Goal: Task Accomplishment & Management: Manage account settings

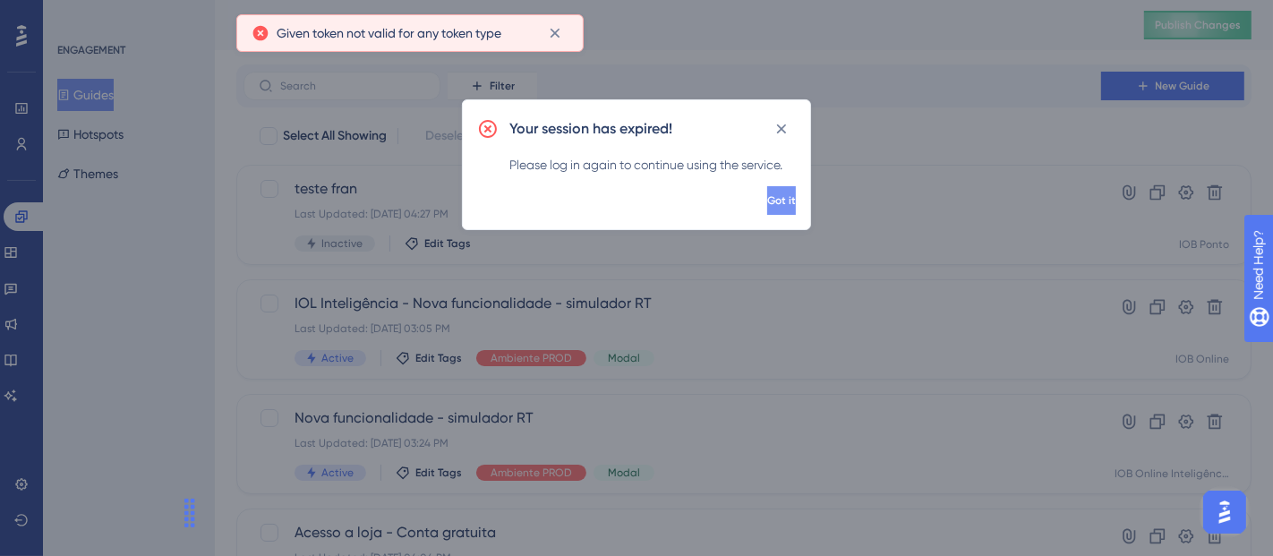
click at [778, 197] on button "Got it" at bounding box center [781, 200] width 29 height 29
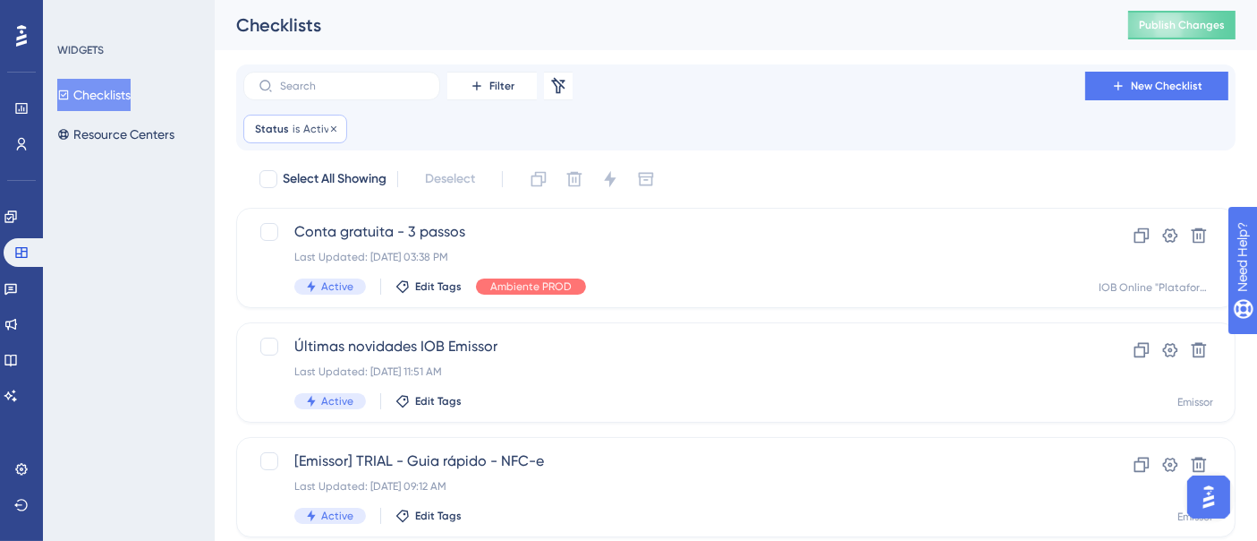
click at [335, 127] on div "Status is Active Active Remove" at bounding box center [295, 129] width 104 height 29
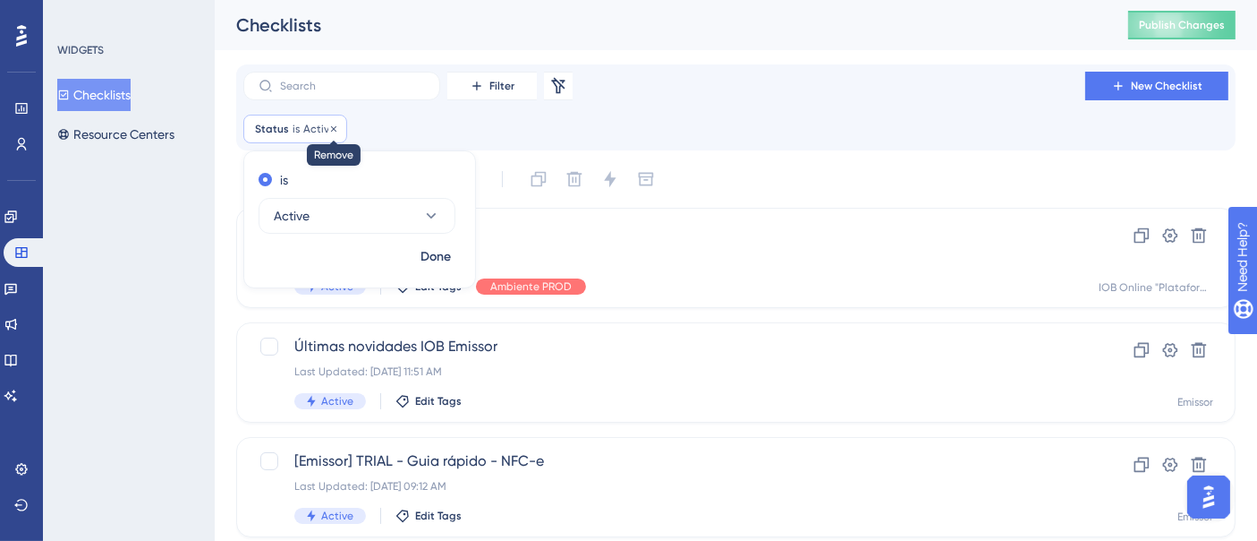
click at [331, 127] on icon at bounding box center [333, 129] width 11 height 11
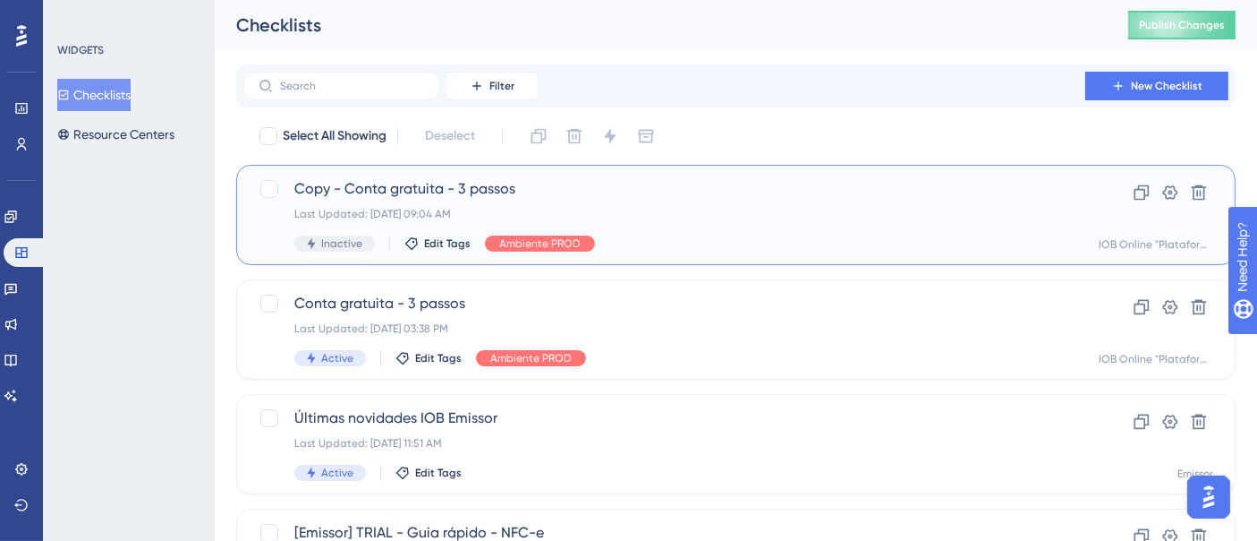
click at [650, 192] on span "Copy - Conta gratuita - 3 passos" at bounding box center [664, 188] width 740 height 21
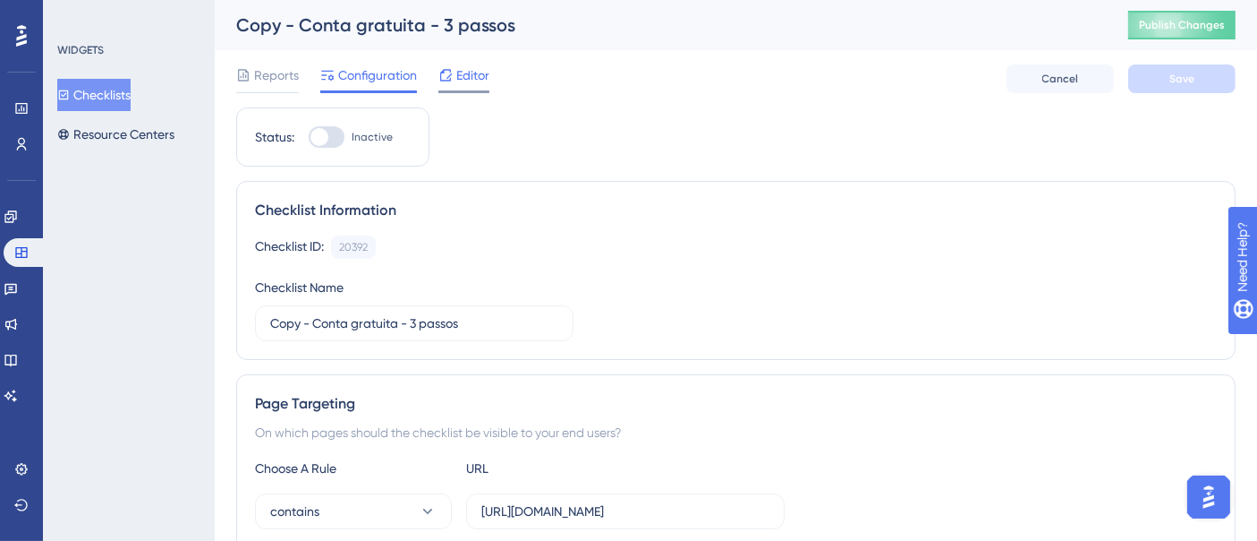
click at [447, 68] on icon at bounding box center [446, 75] width 14 height 14
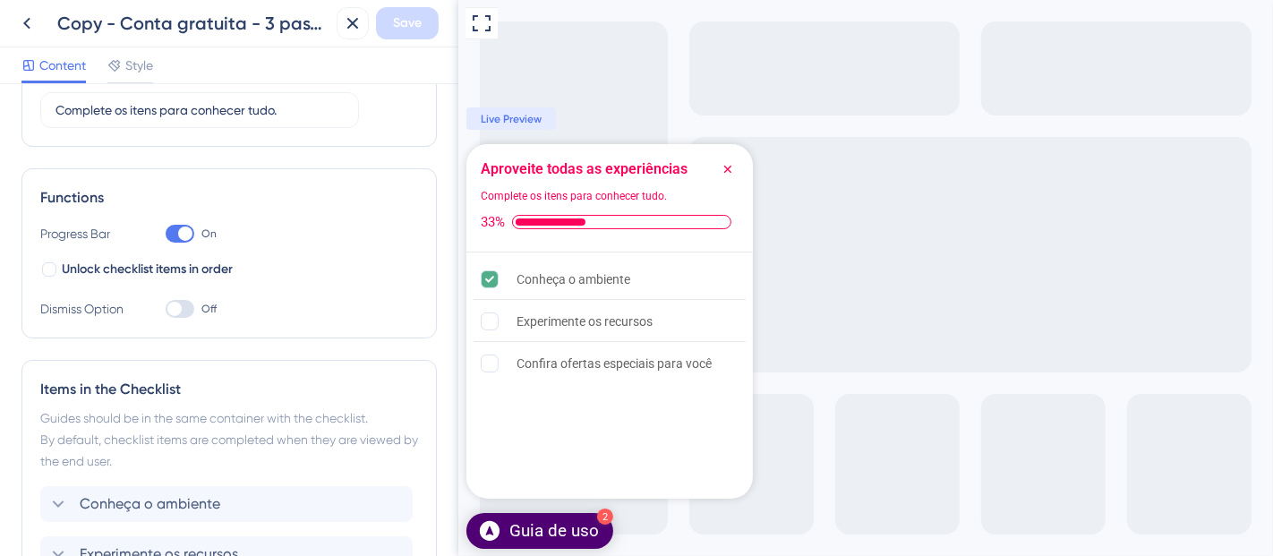
scroll to position [298, 0]
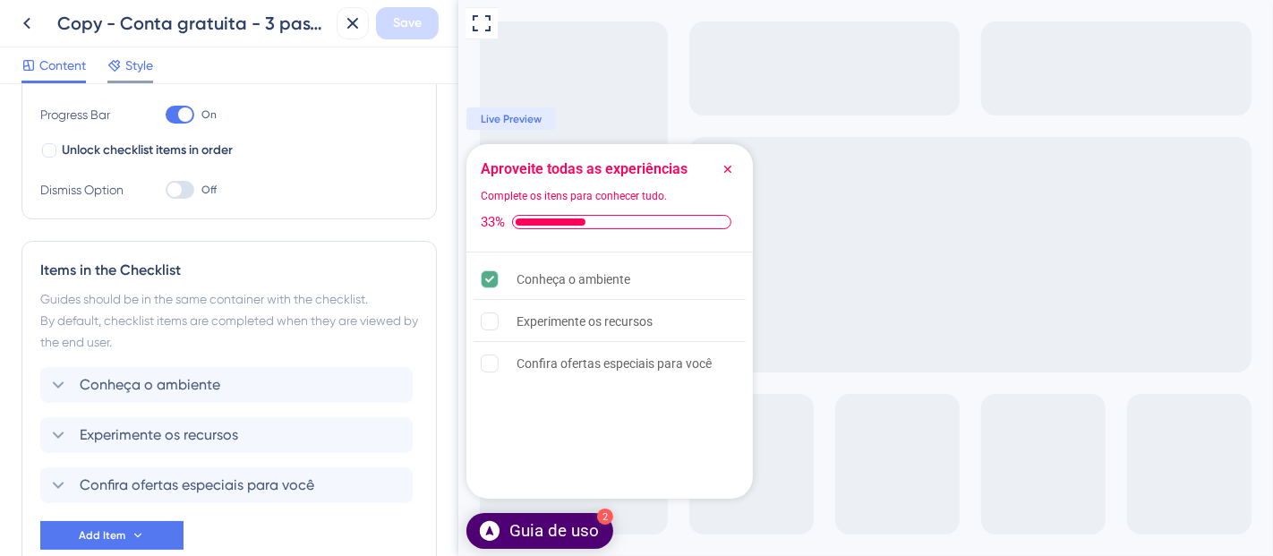
click at [117, 63] on icon at bounding box center [114, 65] width 14 height 14
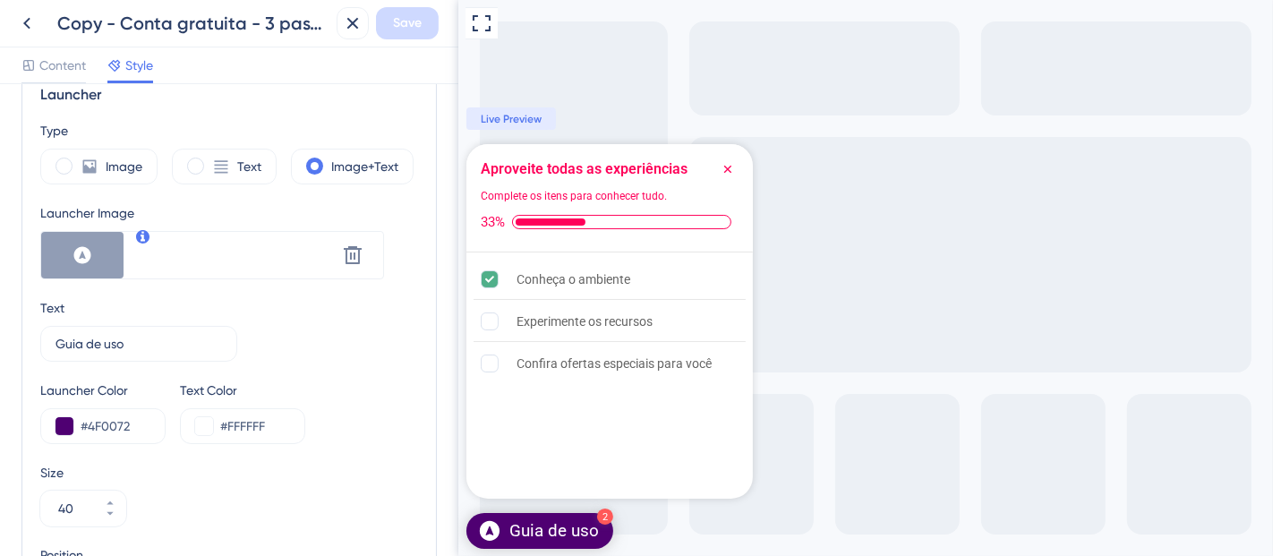
scroll to position [397, 0]
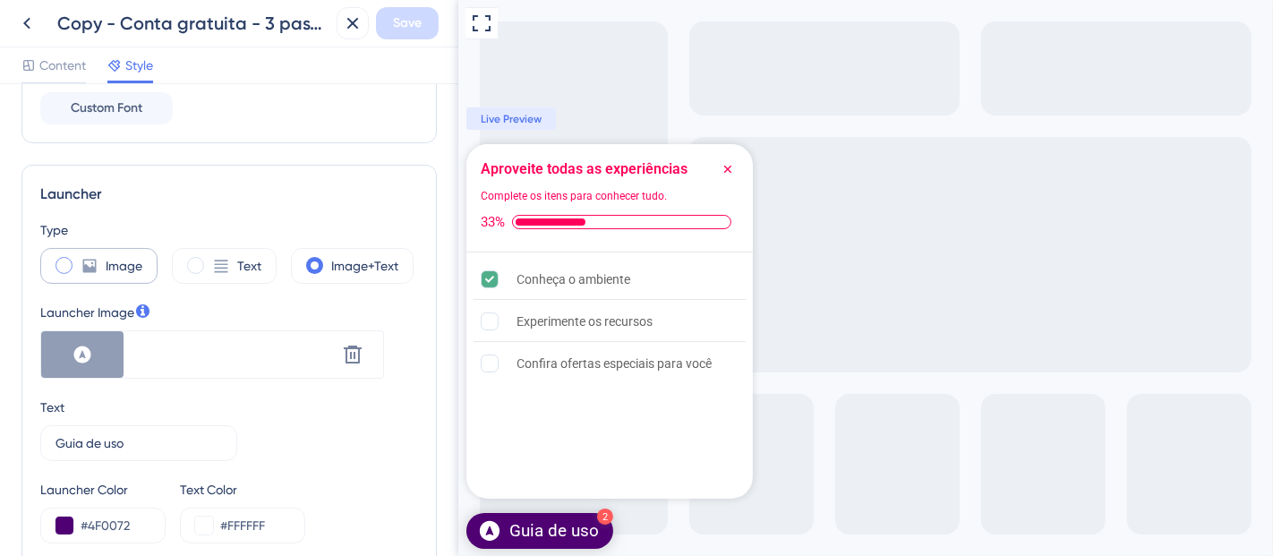
click at [71, 276] on div "Image" at bounding box center [98, 266] width 117 height 36
type input "50"
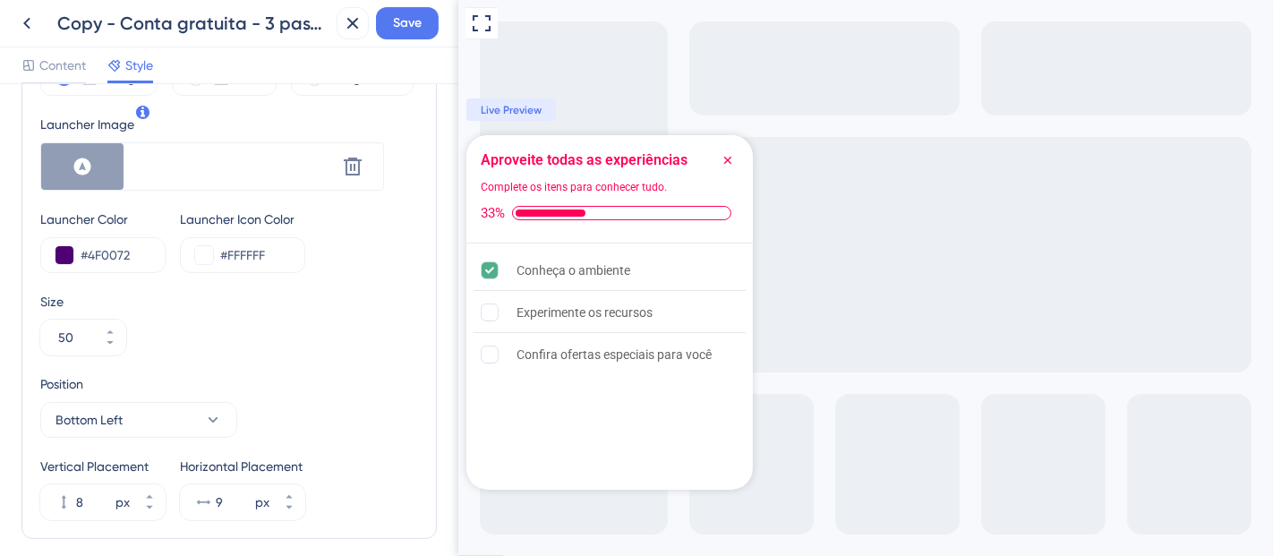
scroll to position [596, 0]
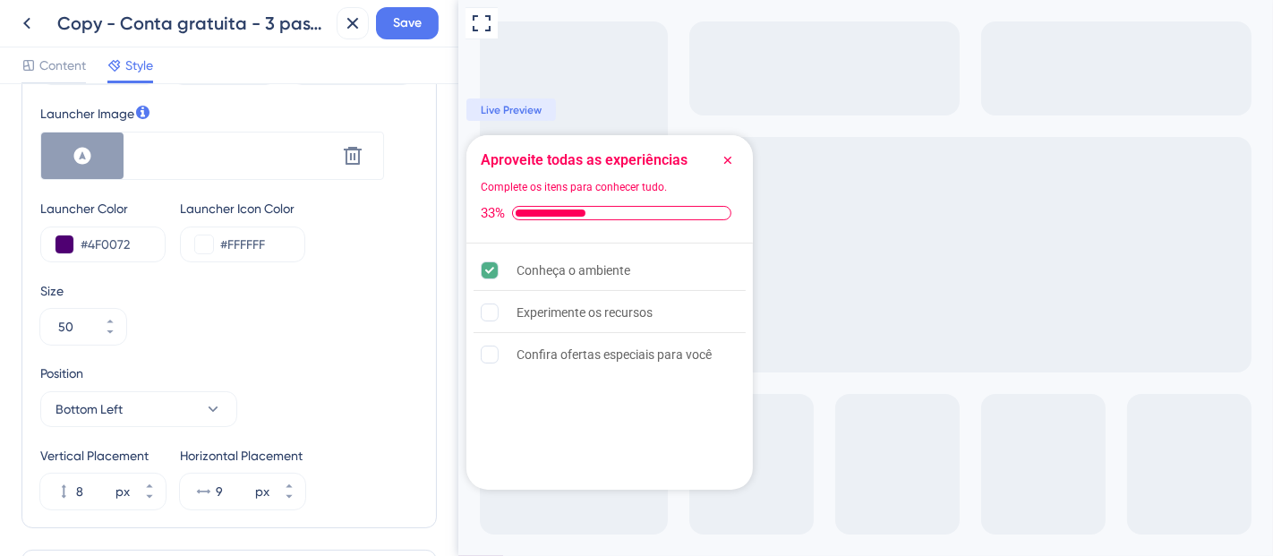
click at [724, 161] on icon "Close Checklist" at bounding box center [727, 160] width 14 height 14
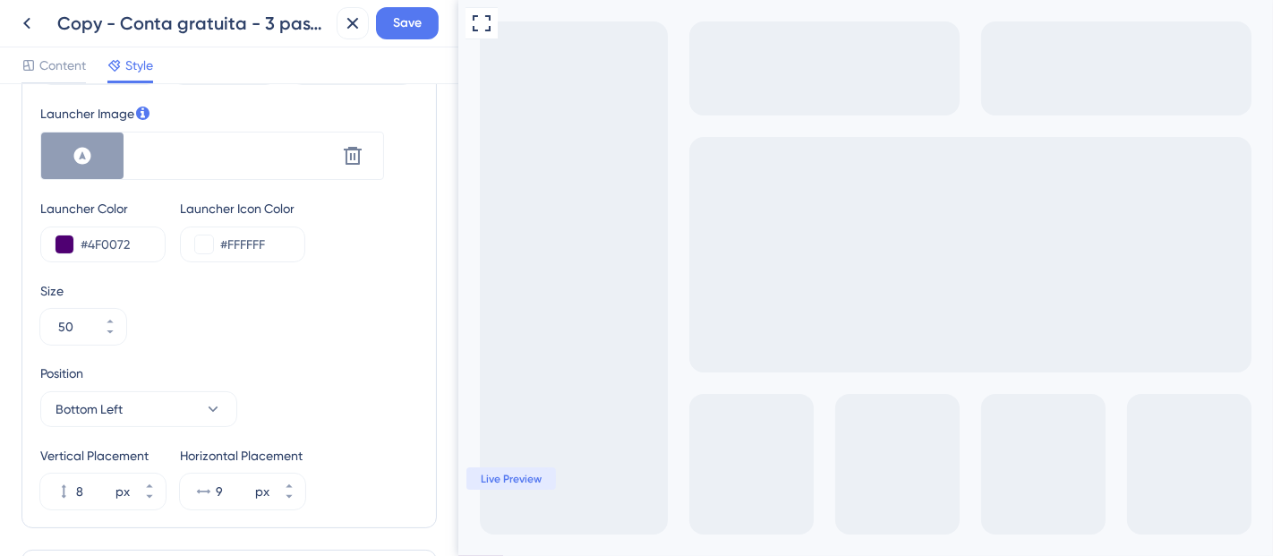
scroll to position [497, 0]
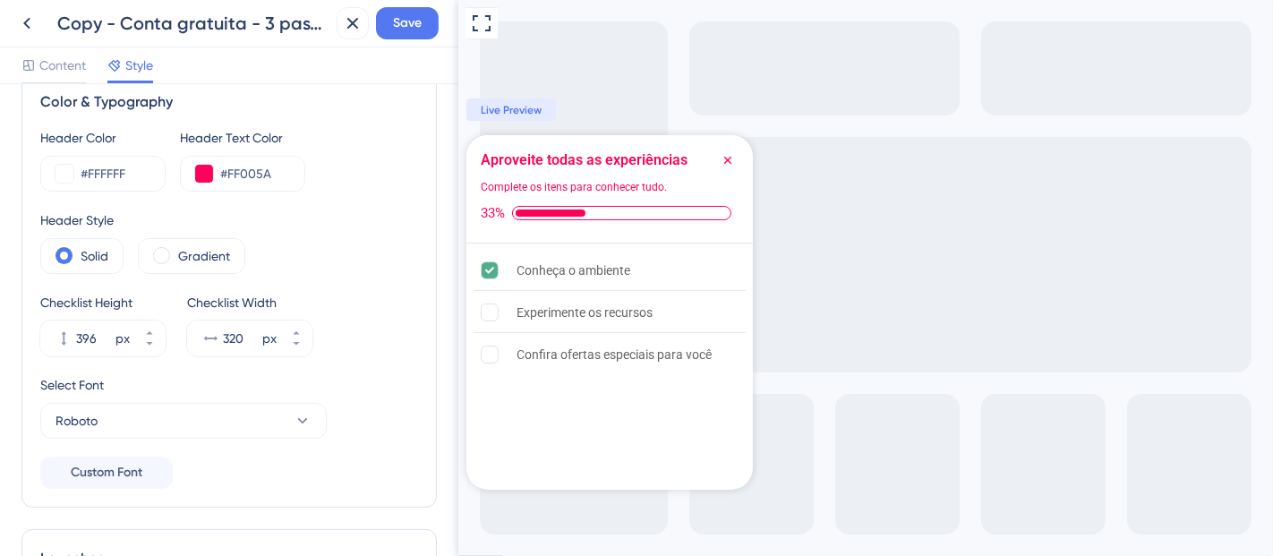
scroll to position [0, 0]
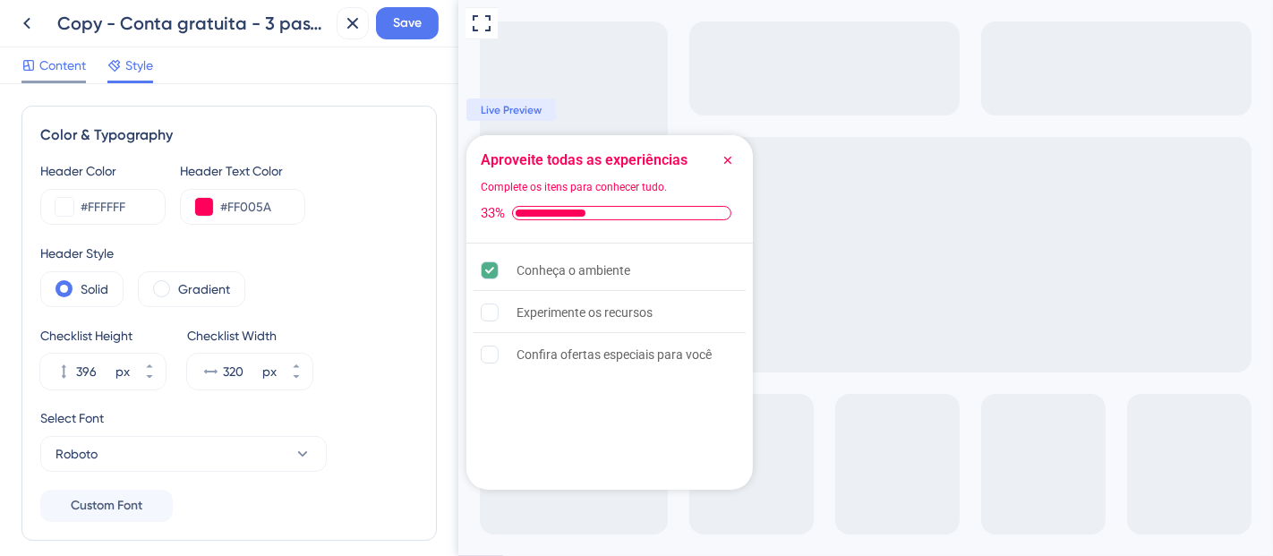
click at [51, 64] on span "Content" at bounding box center [62, 65] width 47 height 21
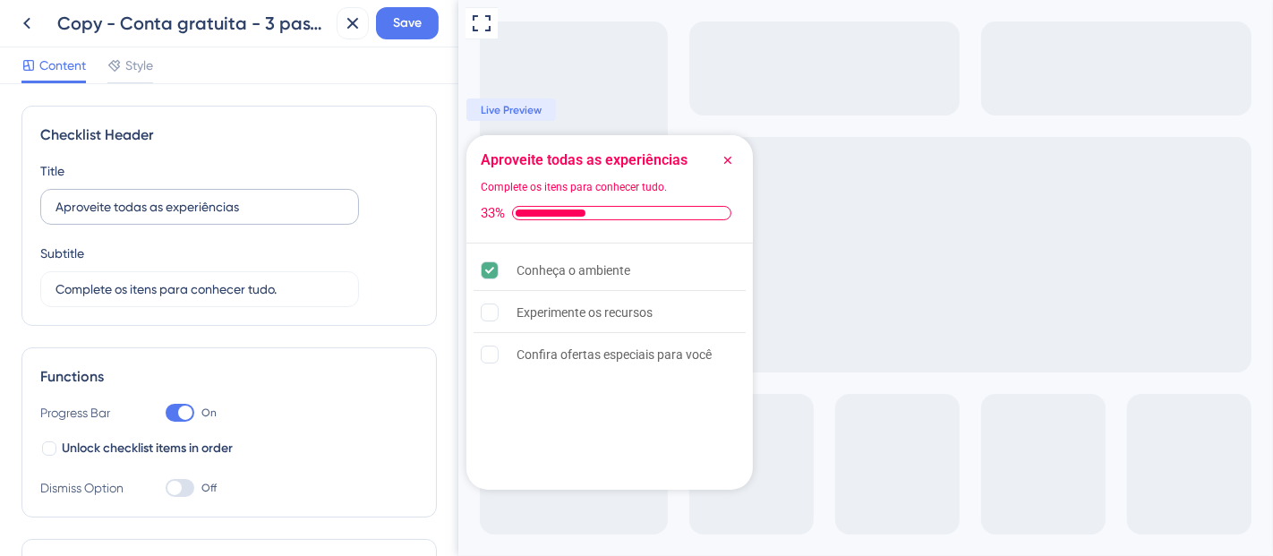
click at [52, 208] on label "Aproveite todas as experiências" at bounding box center [199, 207] width 319 height 36
click at [55, 208] on input "Aproveite todas as experiências" at bounding box center [199, 207] width 288 height 20
click at [49, 206] on label "Aproveite todas as experiências" at bounding box center [199, 207] width 319 height 36
type input "Guia de uso"
click at [396, 31] on span "Save" at bounding box center [407, 23] width 29 height 21
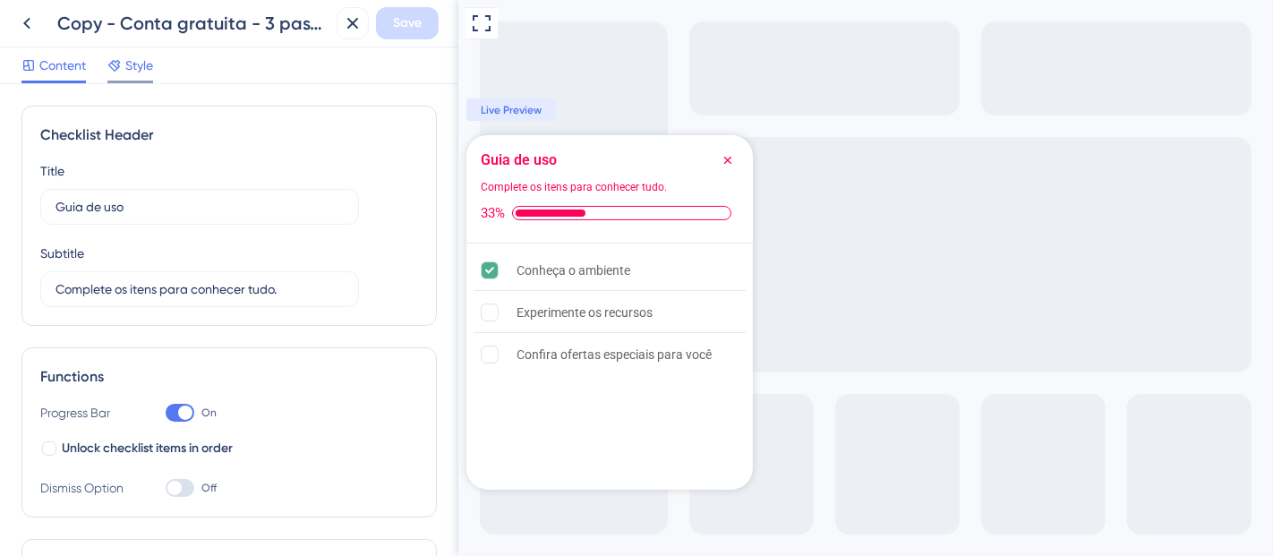
click at [128, 57] on span "Style" at bounding box center [139, 65] width 28 height 21
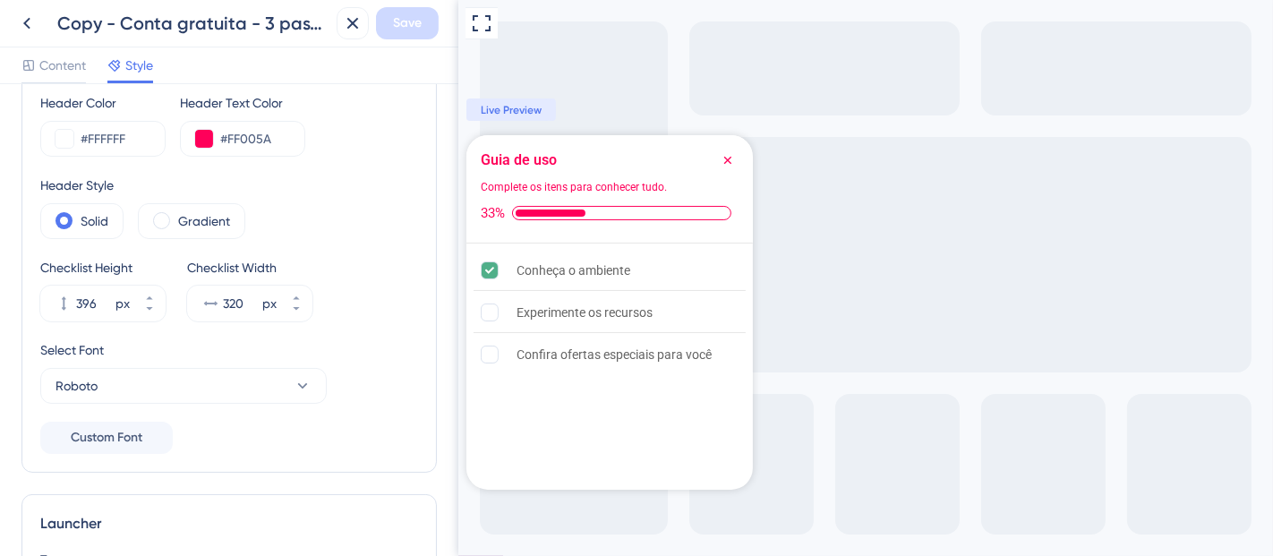
scroll to position [99, 0]
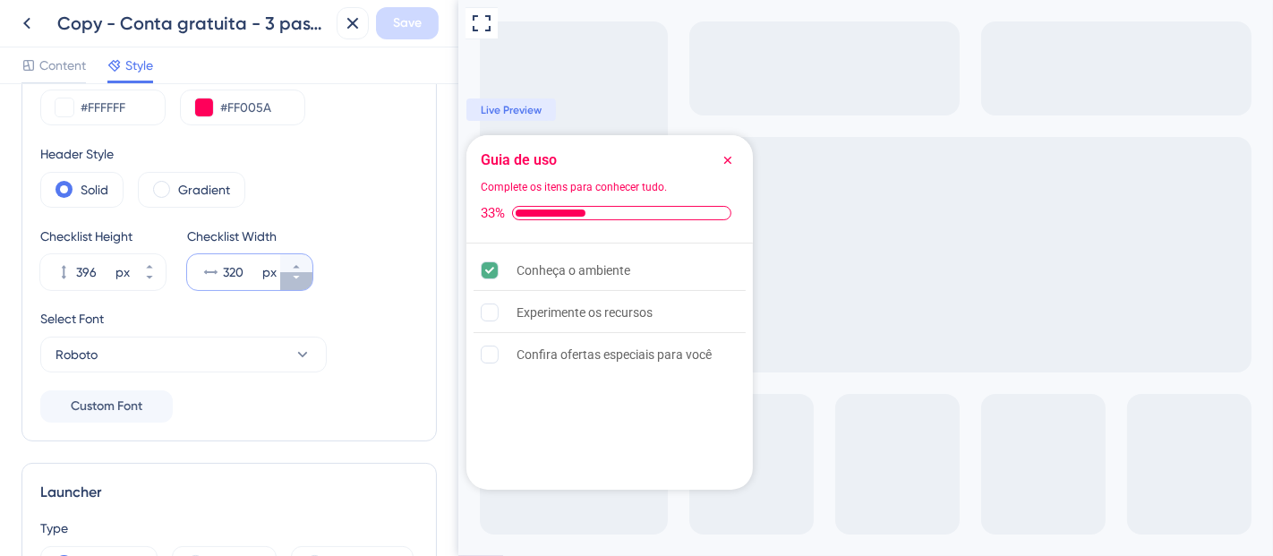
click at [294, 285] on button "320 px" at bounding box center [296, 281] width 32 height 18
click at [294, 285] on button "319 px" at bounding box center [296, 281] width 32 height 18
click at [294, 285] on button "318 px" at bounding box center [296, 281] width 32 height 18
click at [294, 285] on button "317 px" at bounding box center [296, 281] width 32 height 18
click at [298, 261] on icon at bounding box center [296, 266] width 11 height 11
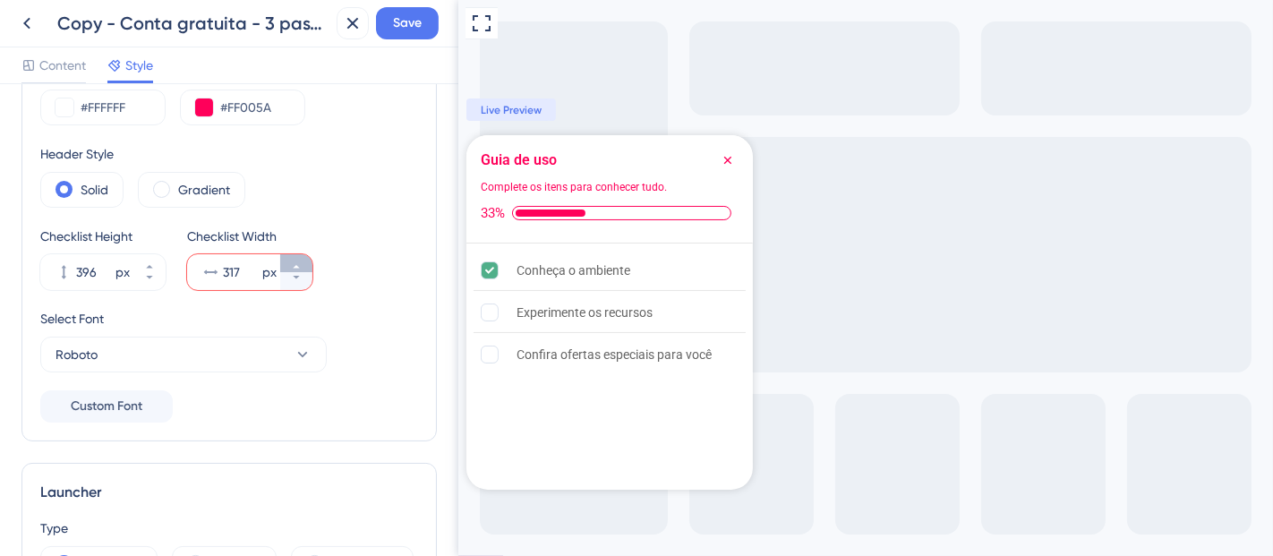
click at [298, 261] on icon at bounding box center [296, 266] width 11 height 11
type input "318"
click at [367, 338] on div "Select Font Roboto" at bounding box center [229, 340] width 378 height 64
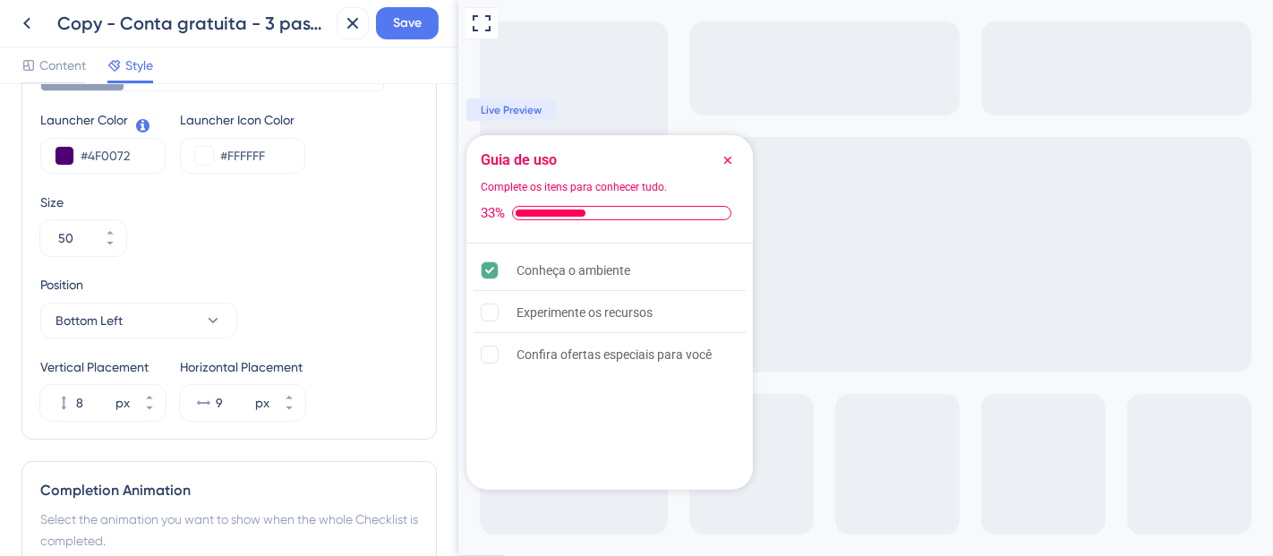
scroll to position [695, 0]
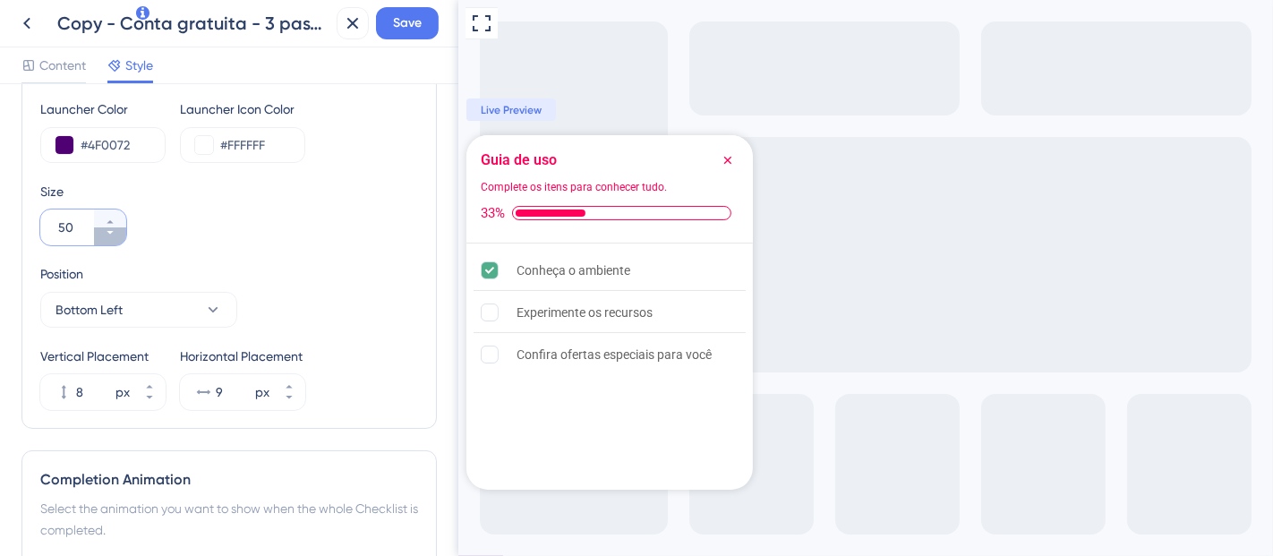
click at [117, 236] on button "50" at bounding box center [110, 236] width 32 height 18
click at [117, 236] on button "49" at bounding box center [110, 236] width 32 height 18
click at [117, 236] on button "48" at bounding box center [110, 236] width 32 height 18
click at [117, 236] on button "47" at bounding box center [110, 236] width 32 height 18
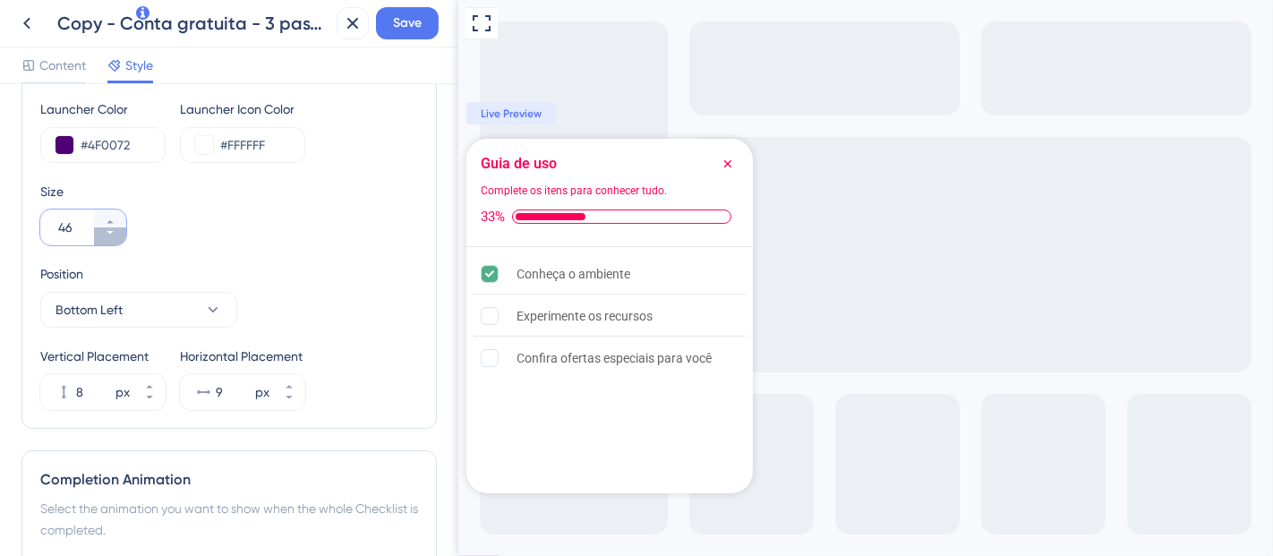
click at [117, 236] on button "46" at bounding box center [110, 236] width 32 height 18
type input "45"
click at [216, 257] on div "Type Image Text Image+Text Launcher Image Upload new image Delete Launcher Colo…" at bounding box center [229, 165] width 378 height 489
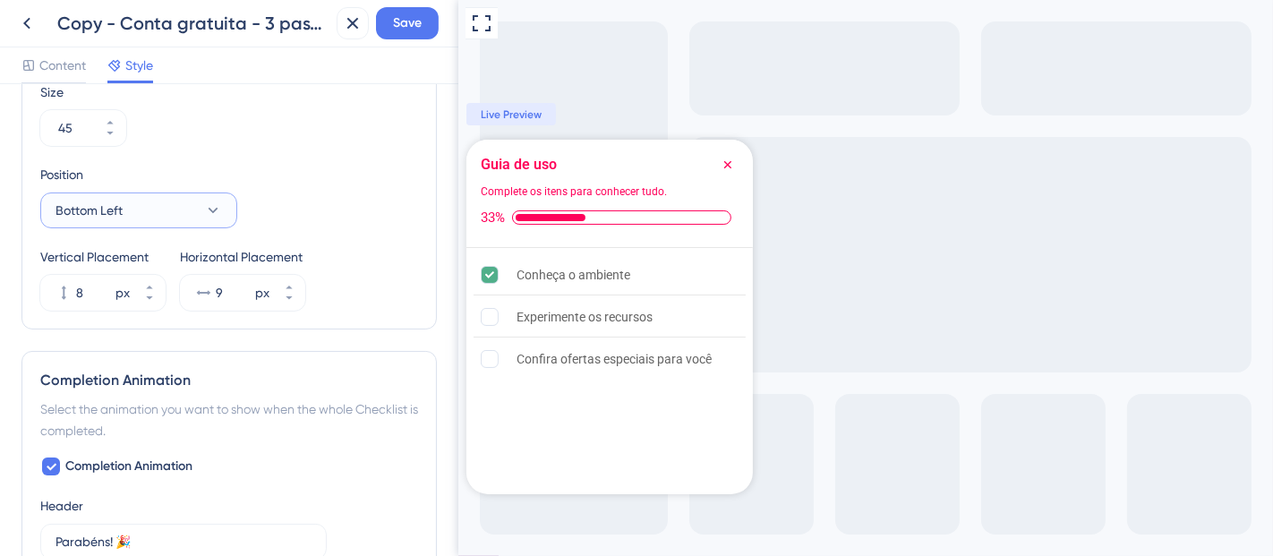
click at [199, 208] on button "Bottom Left" at bounding box center [138, 210] width 197 height 36
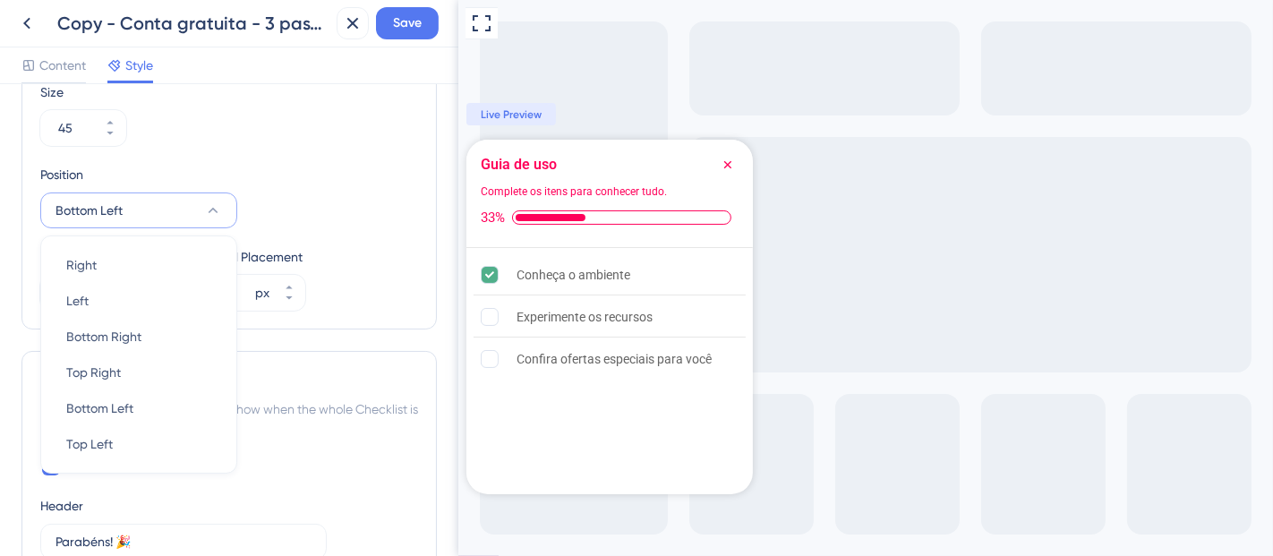
scroll to position [826, 0]
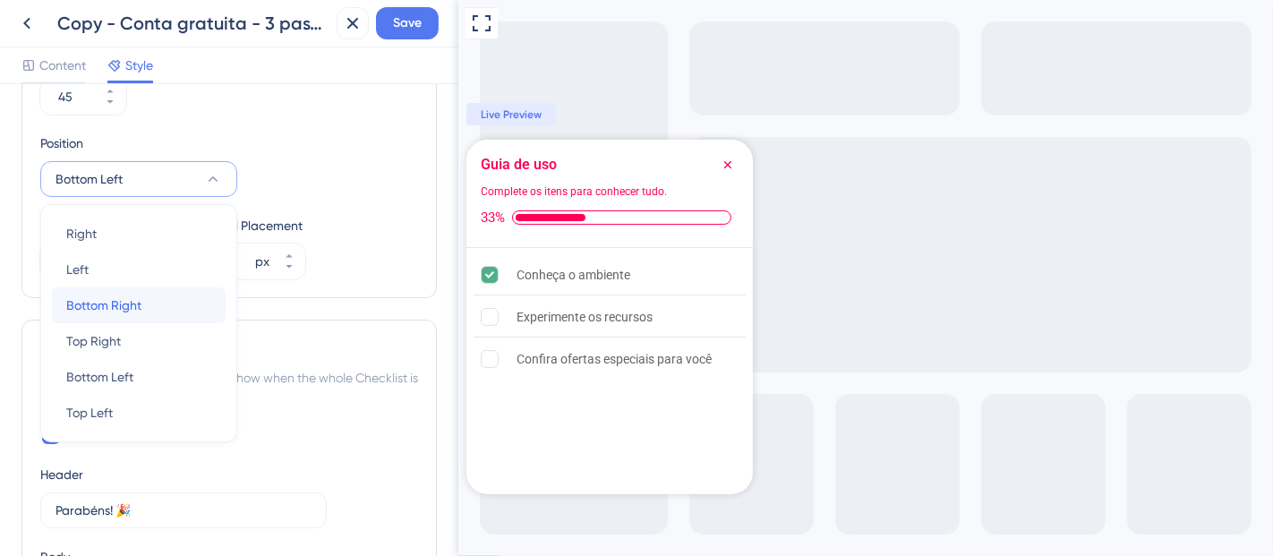
click at [145, 312] on div "Bottom Right Bottom Right" at bounding box center [138, 305] width 145 height 36
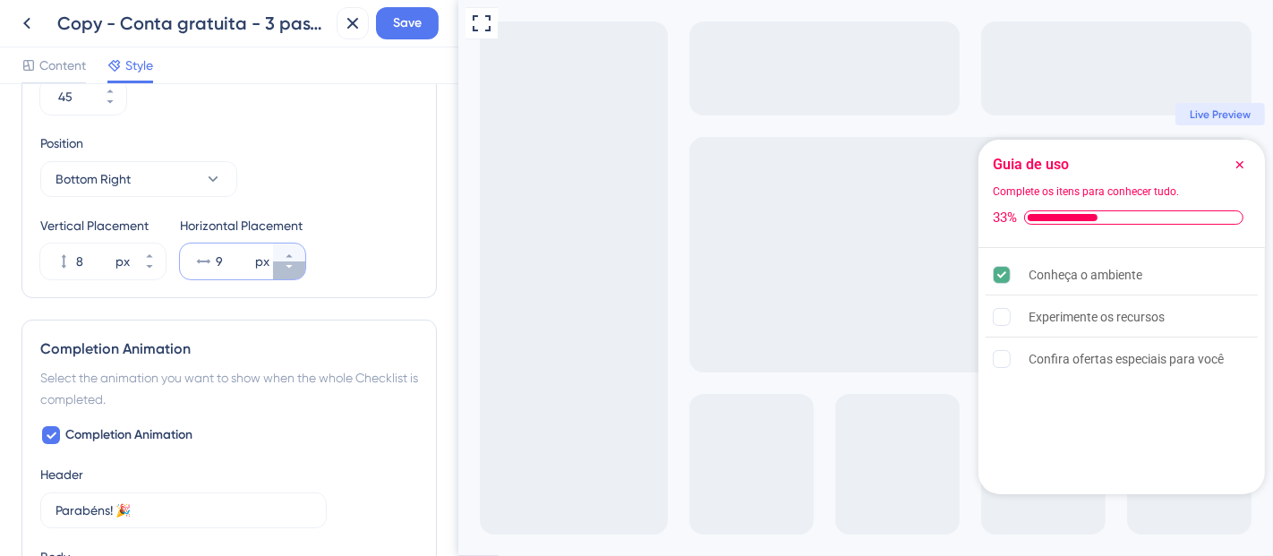
click at [280, 265] on button "9 px" at bounding box center [289, 270] width 32 height 18
click at [298, 234] on div "Horizontal Placement 8 px" at bounding box center [242, 247] width 125 height 64
click at [296, 245] on button "8 px" at bounding box center [289, 252] width 32 height 18
type input "9"
click at [147, 266] on icon at bounding box center [149, 266] width 11 height 11
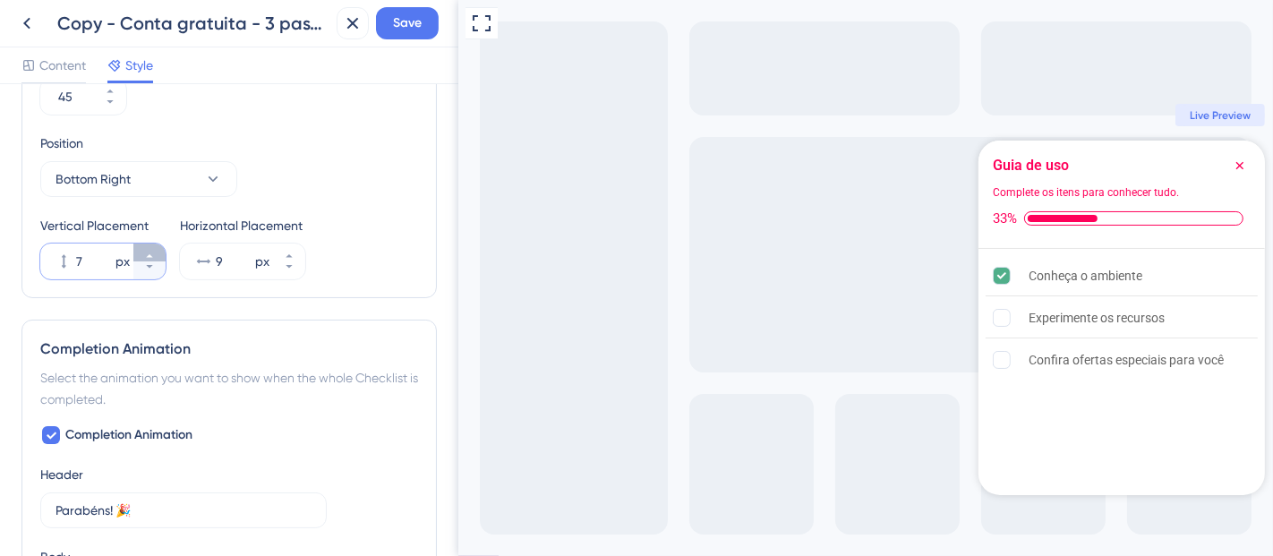
click at [152, 246] on button "7 px" at bounding box center [149, 252] width 32 height 18
click at [152, 246] on button "8 px" at bounding box center [149, 252] width 32 height 18
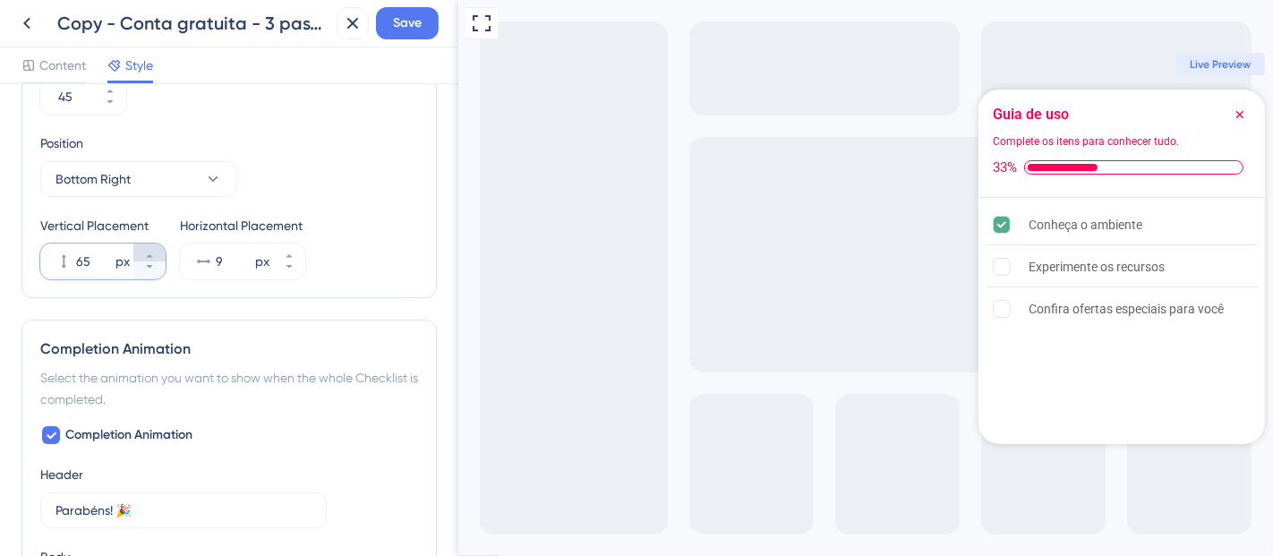
click at [152, 246] on button "65 px" at bounding box center [149, 252] width 32 height 18
type input "66"
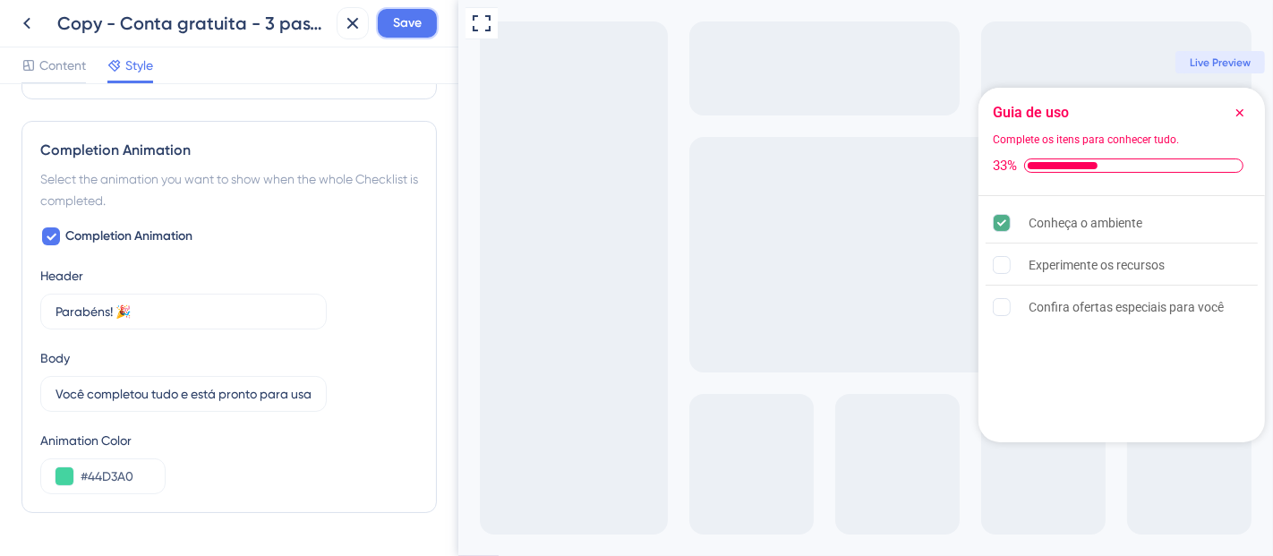
click at [401, 19] on span "Save" at bounding box center [407, 23] width 29 height 21
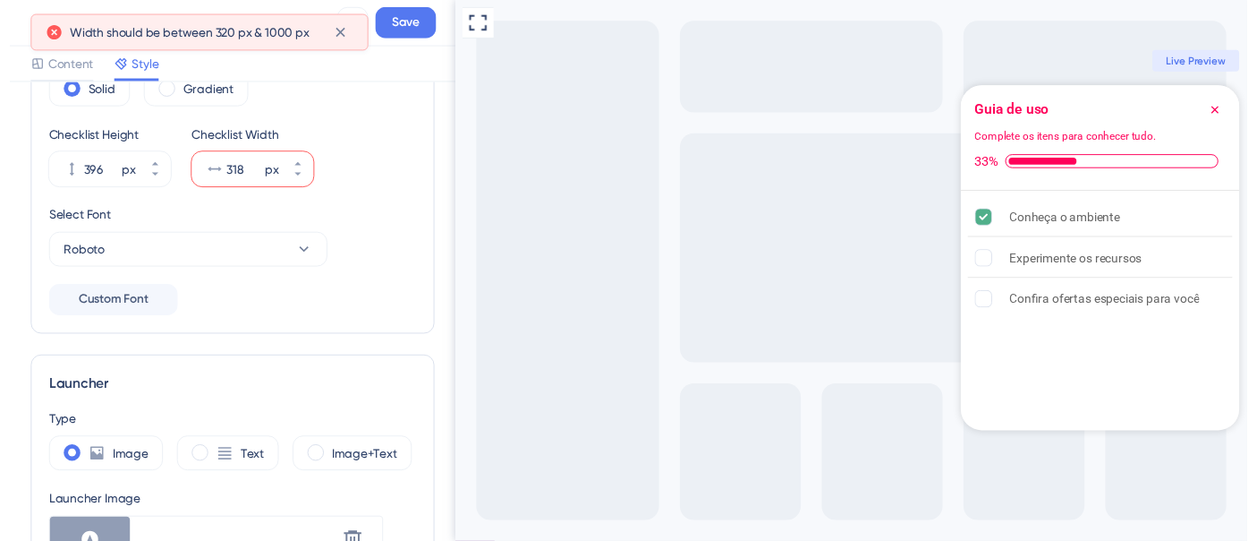
scroll to position [50, 0]
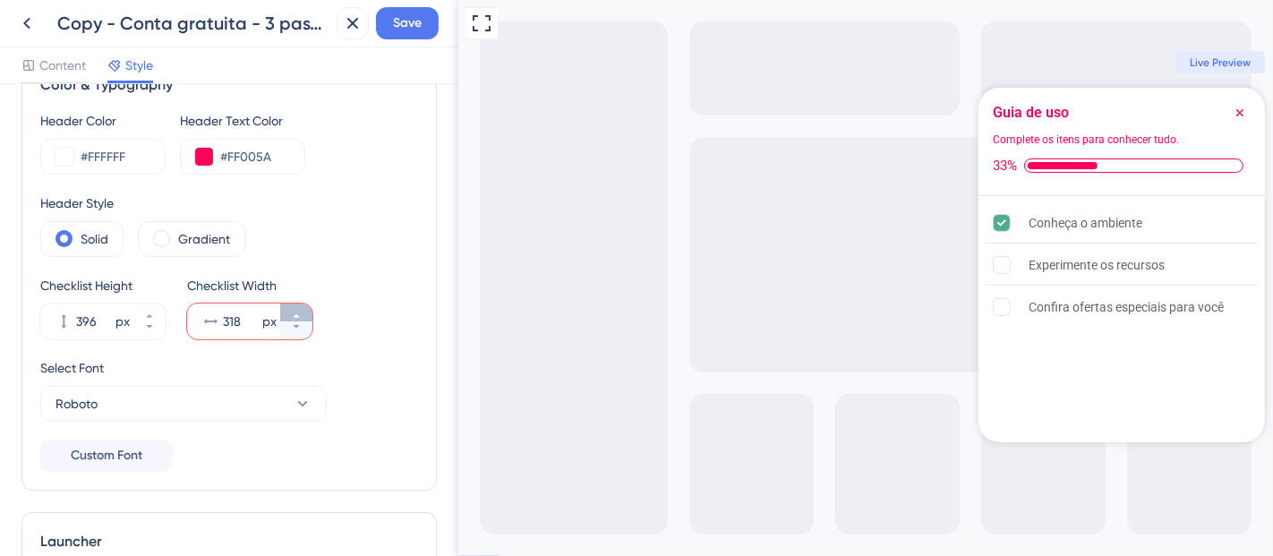
click at [302, 313] on button "318 px" at bounding box center [296, 312] width 32 height 18
click at [302, 313] on button "319 px" at bounding box center [296, 312] width 32 height 18
type input "320"
click at [419, 24] on span "Save" at bounding box center [407, 23] width 29 height 21
click at [342, 31] on icon at bounding box center [352, 23] width 21 height 21
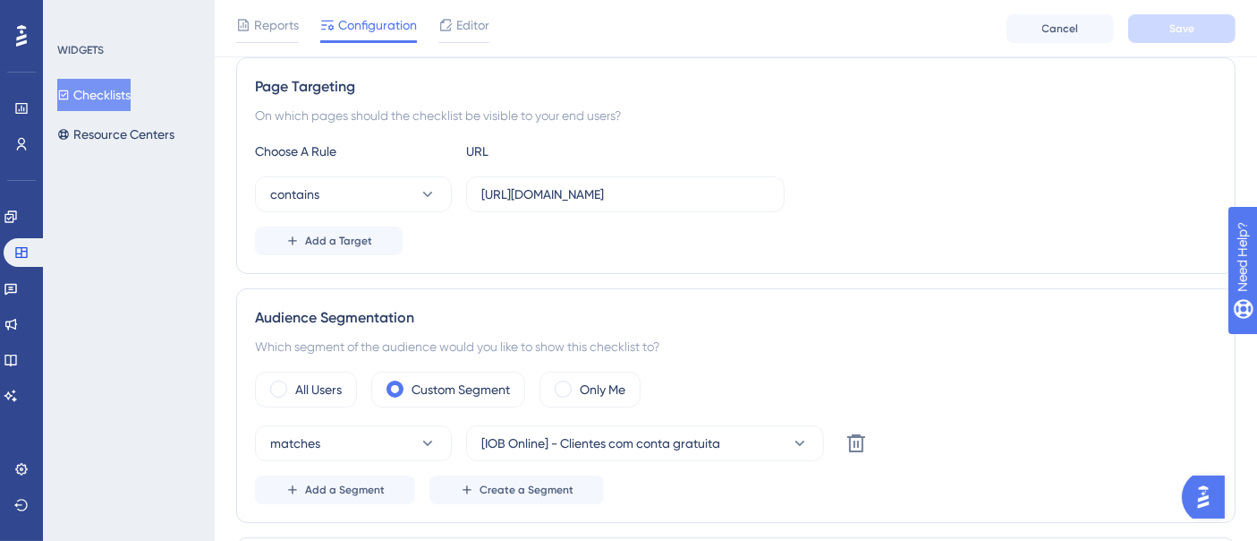
scroll to position [497, 0]
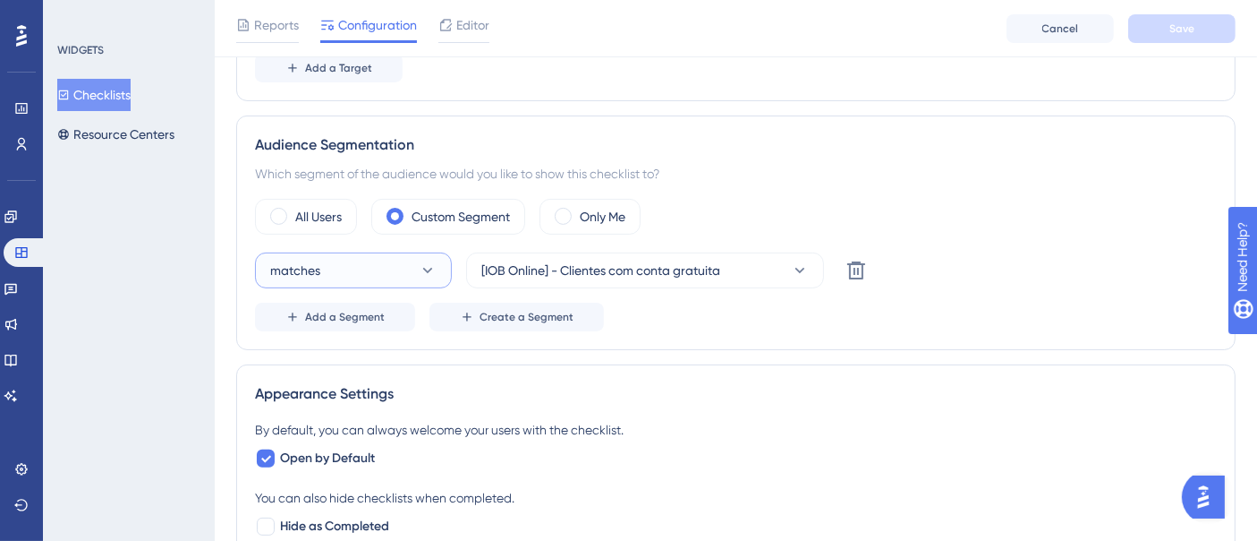
click at [379, 267] on button "matches" at bounding box center [353, 270] width 197 height 36
click at [386, 265] on button "matches" at bounding box center [353, 270] width 197 height 36
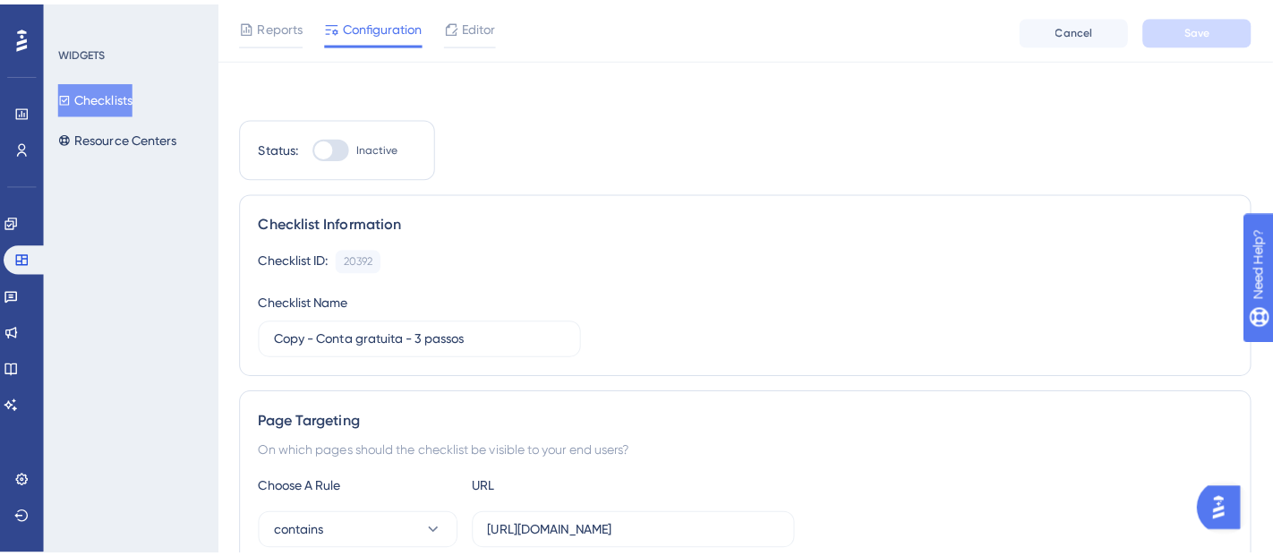
scroll to position [0, 0]
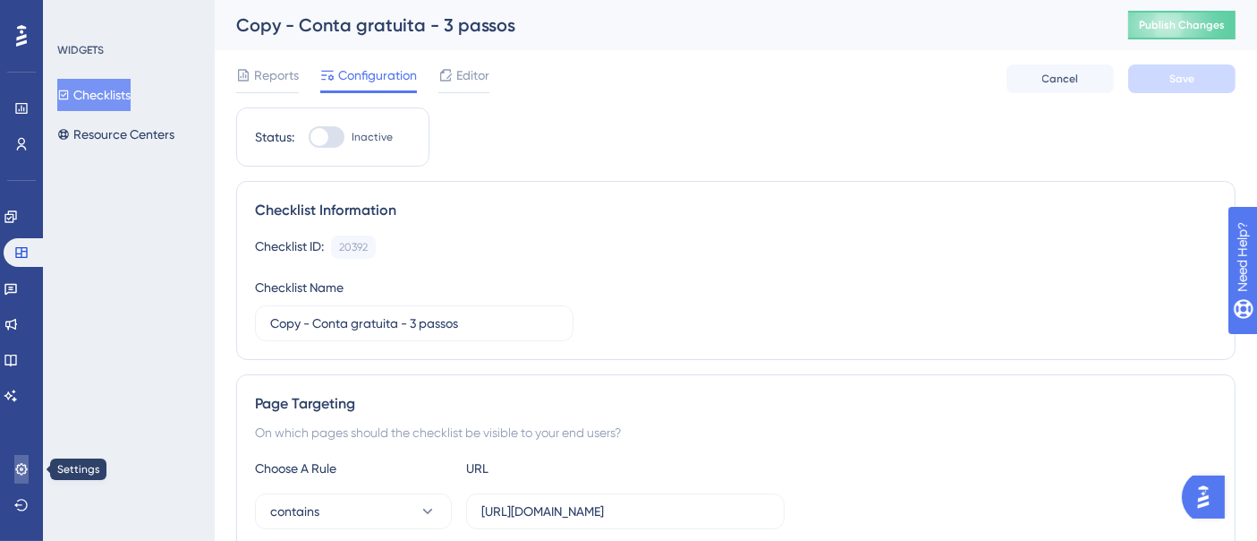
click at [29, 477] on link at bounding box center [21, 469] width 14 height 29
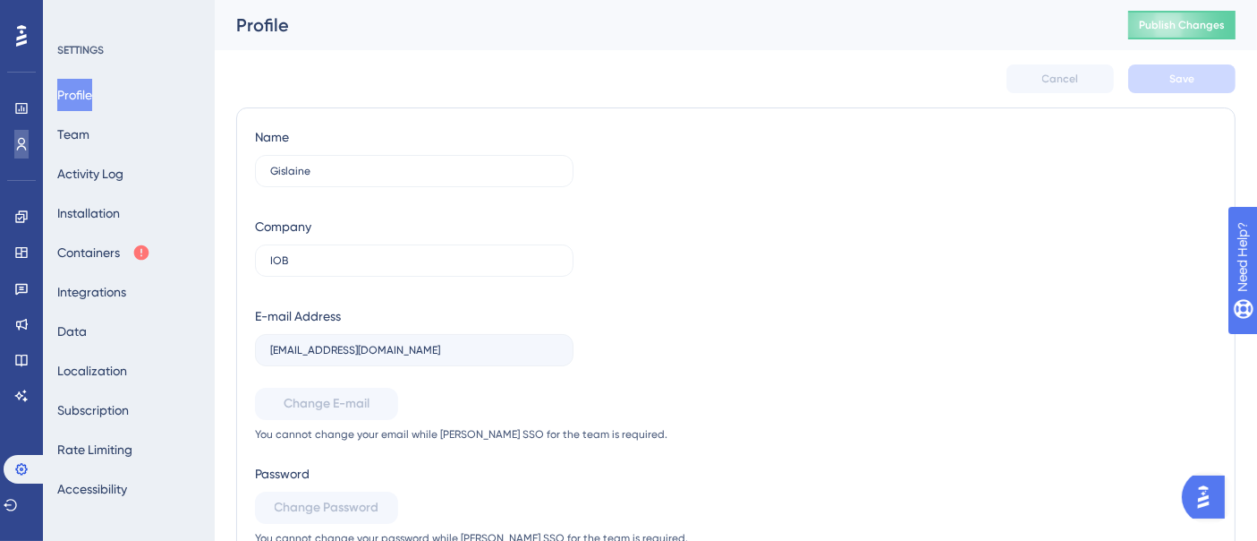
click at [25, 144] on icon at bounding box center [21, 144] width 14 height 14
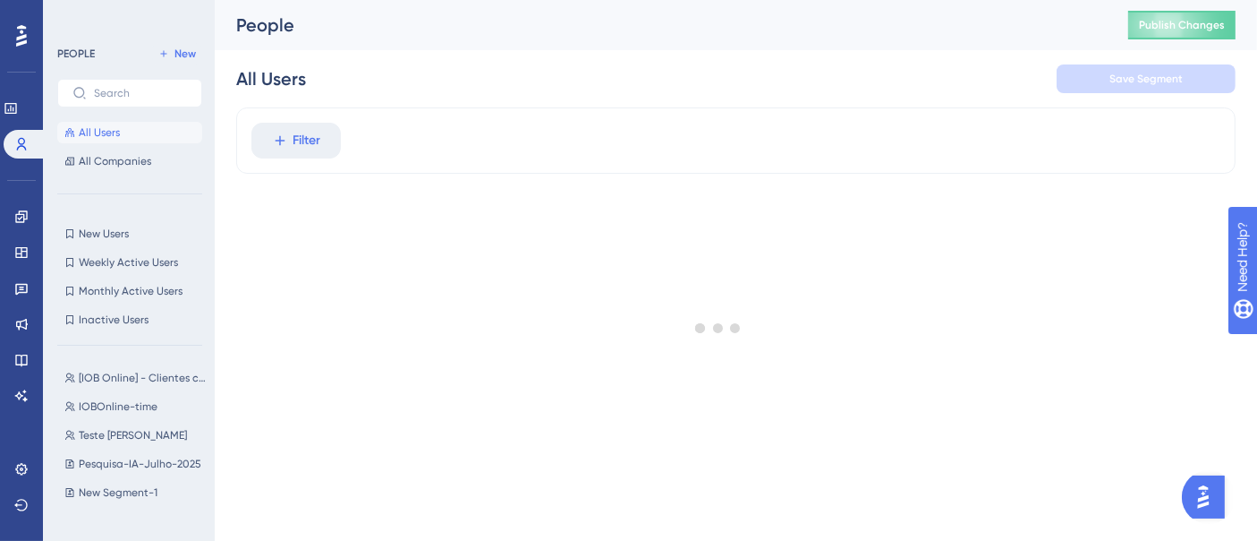
click at [302, 137] on div at bounding box center [718, 328] width 1078 height 412
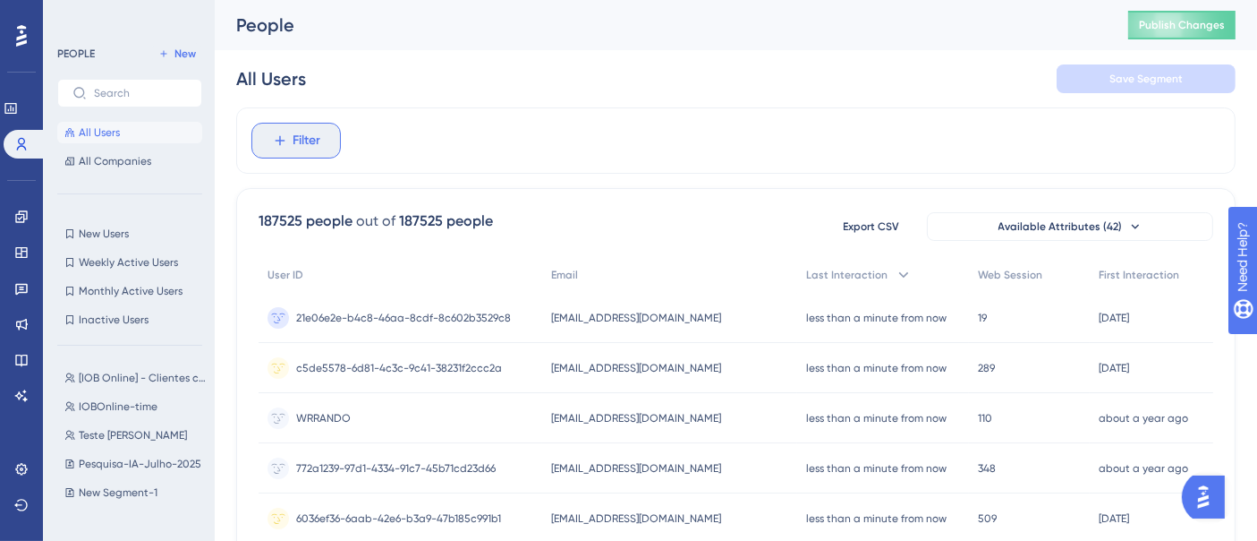
click at [321, 149] on button "Filter" at bounding box center [295, 141] width 89 height 36
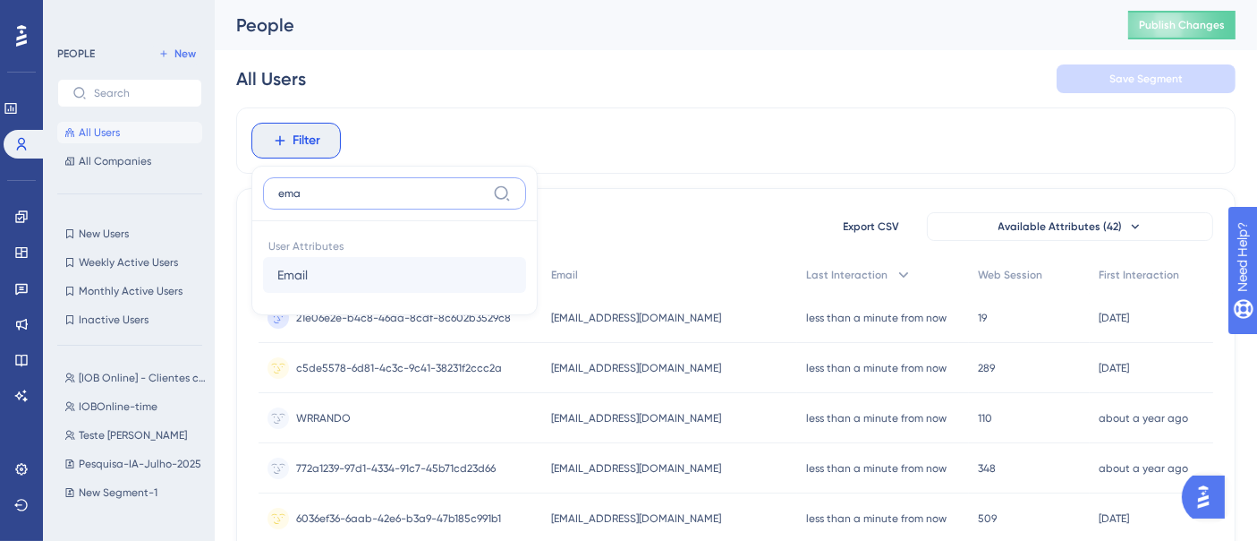
type input "ema"
click at [296, 257] on button "Email Email" at bounding box center [394, 275] width 263 height 36
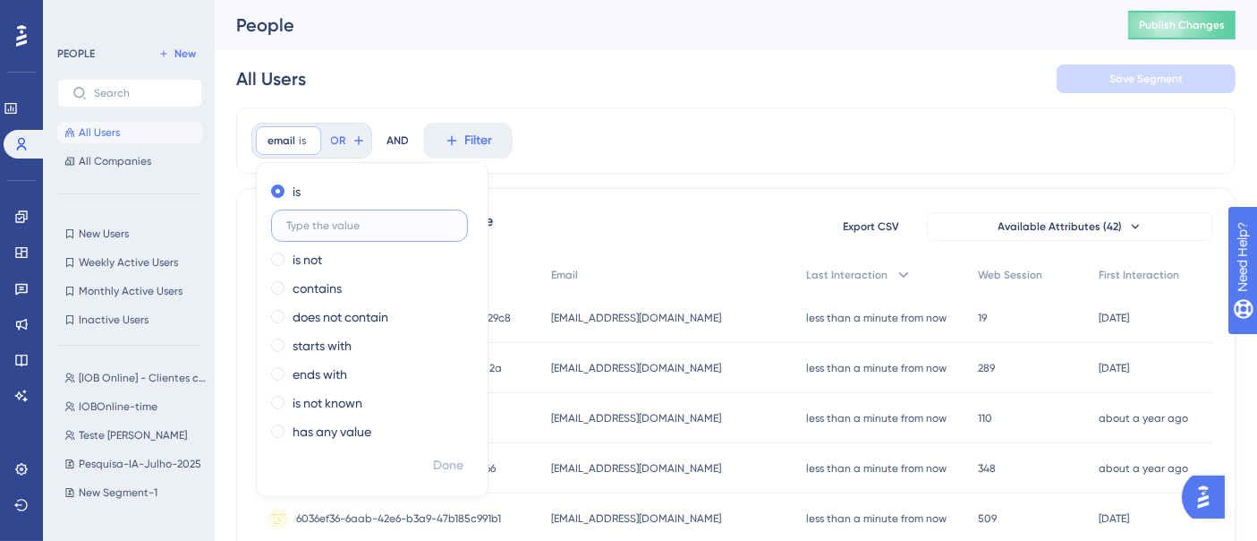
click at [316, 231] on label at bounding box center [369, 225] width 197 height 32
click at [316, 231] on input "text" at bounding box center [369, 225] width 166 height 13
paste input "wagner.santos@iob.com.br"
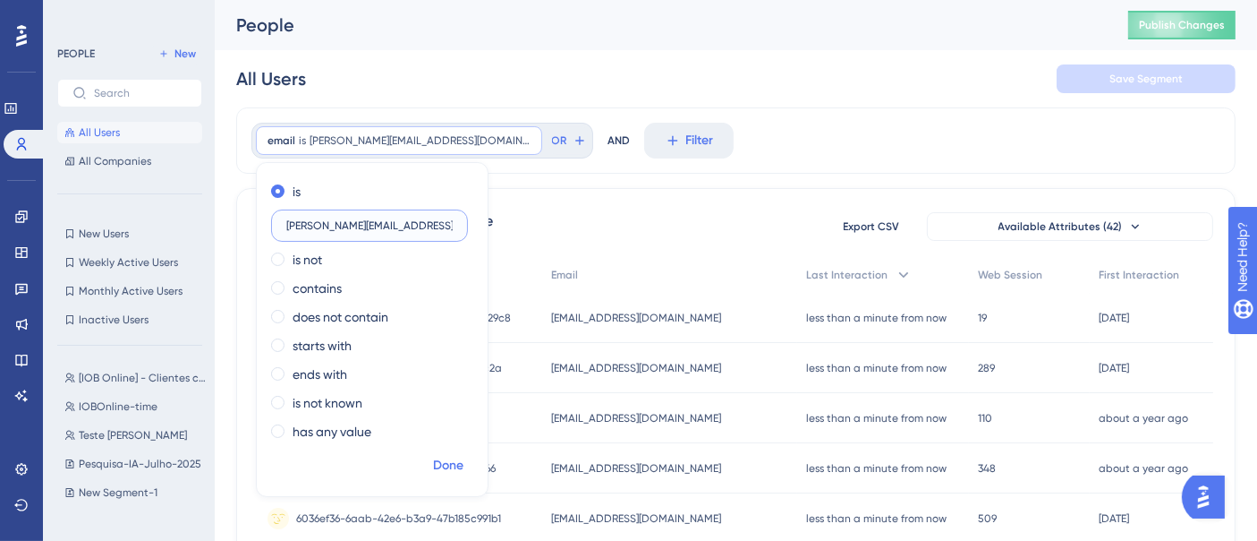
type input "wagner.santos@iob.com.br"
click at [448, 465] on span "Done" at bounding box center [448, 465] width 30 height 21
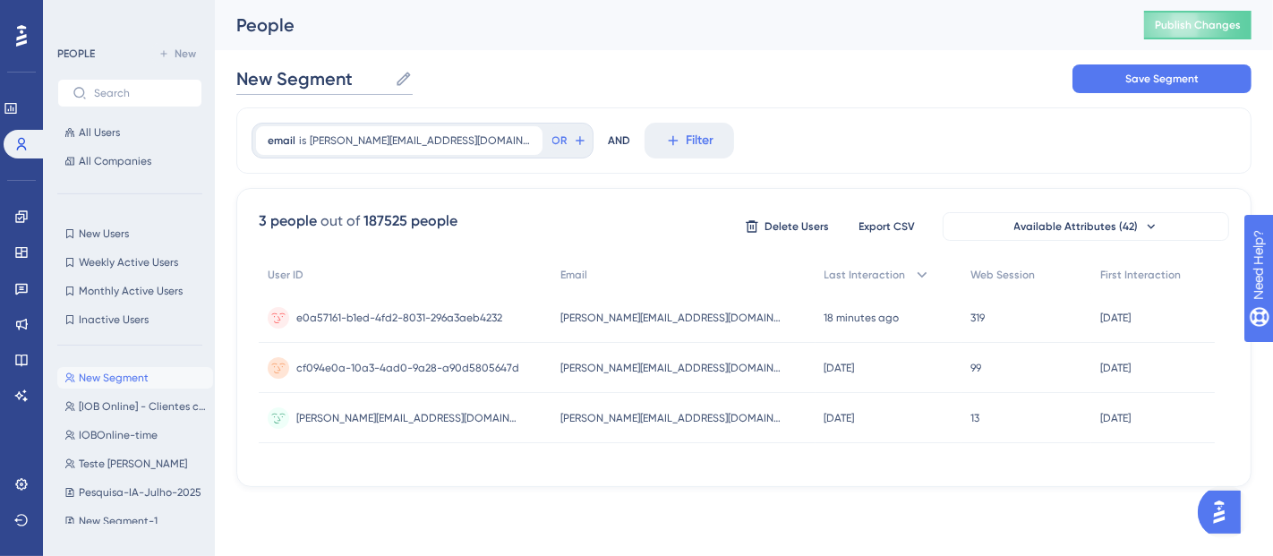
click at [323, 72] on input "New Segment" at bounding box center [311, 78] width 151 height 25
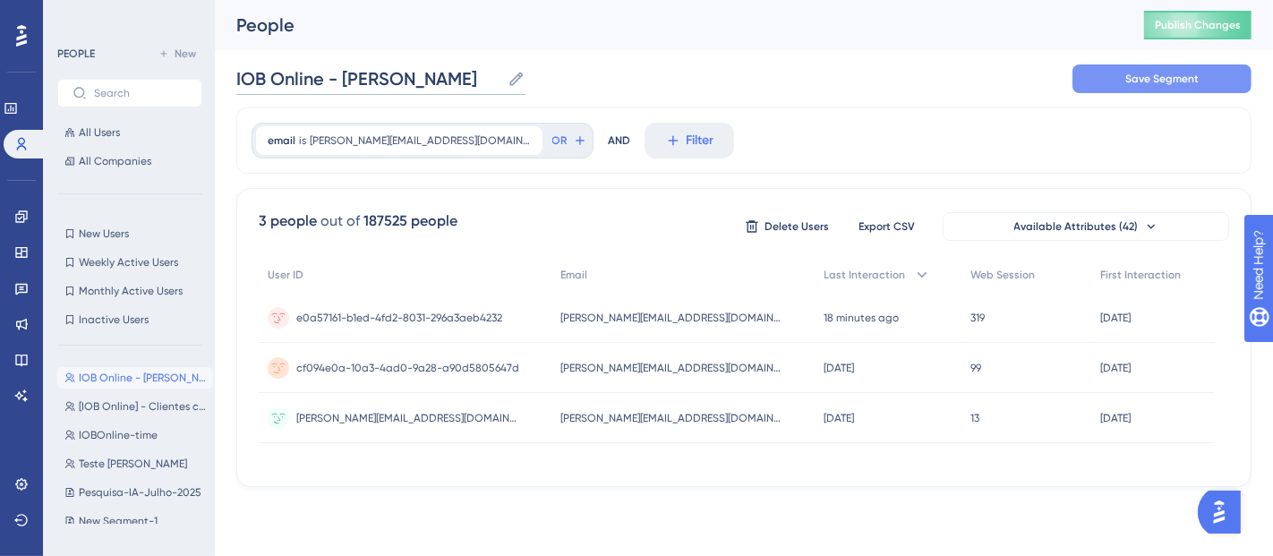
type input "IOB Online - Conta Wagner"
click at [1144, 88] on button "Save Segment" at bounding box center [1161, 78] width 179 height 29
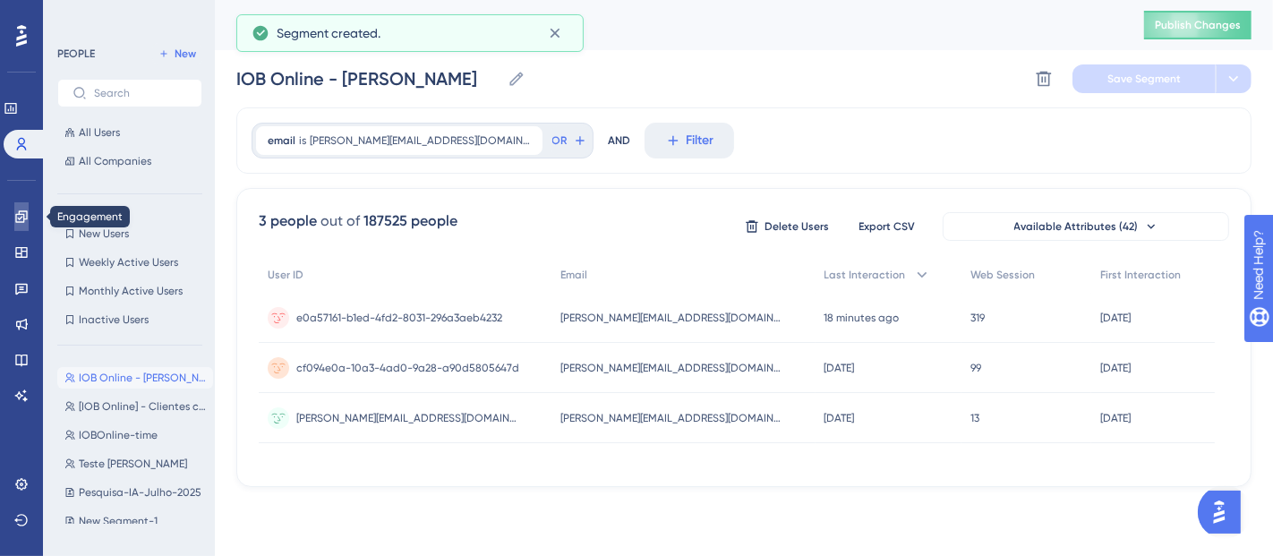
click at [22, 212] on icon at bounding box center [21, 216] width 14 height 14
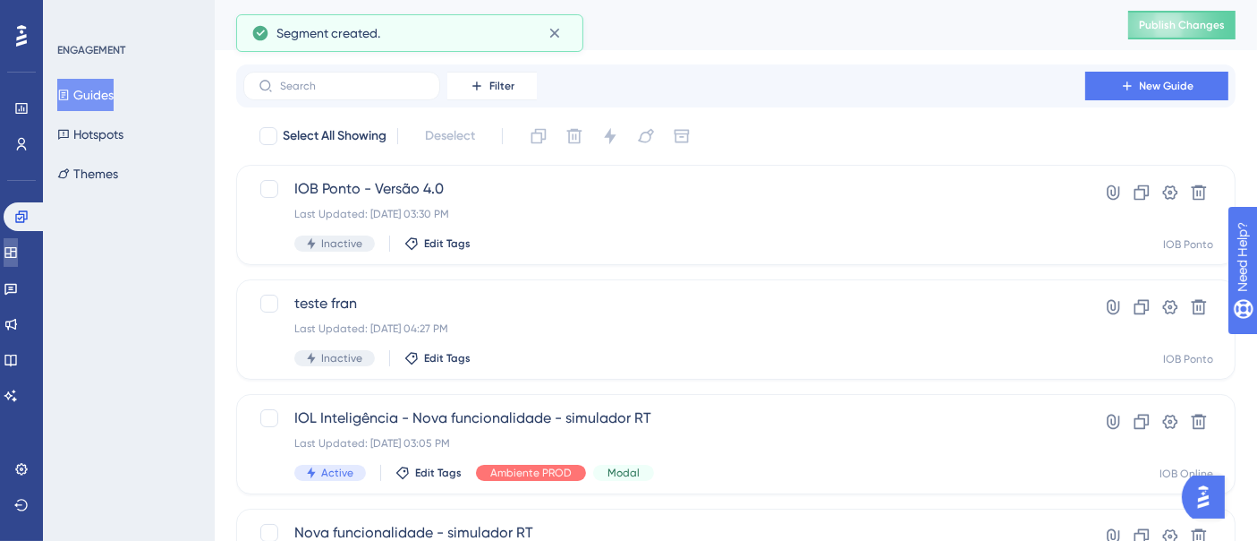
click at [18, 242] on link at bounding box center [11, 252] width 14 height 29
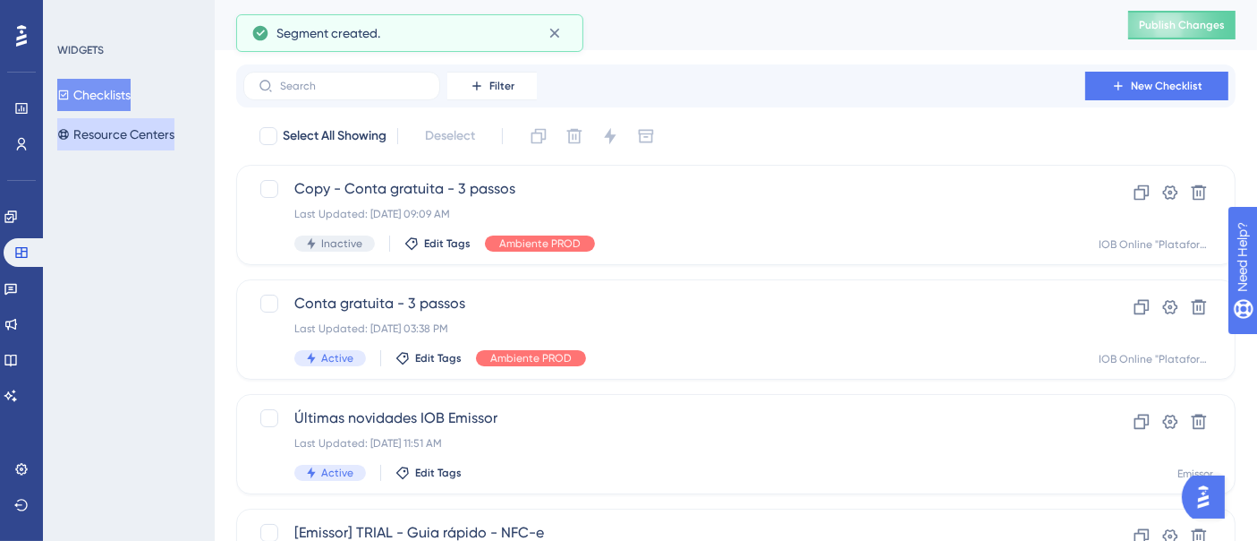
click at [138, 130] on button "Resource Centers" at bounding box center [115, 134] width 117 height 32
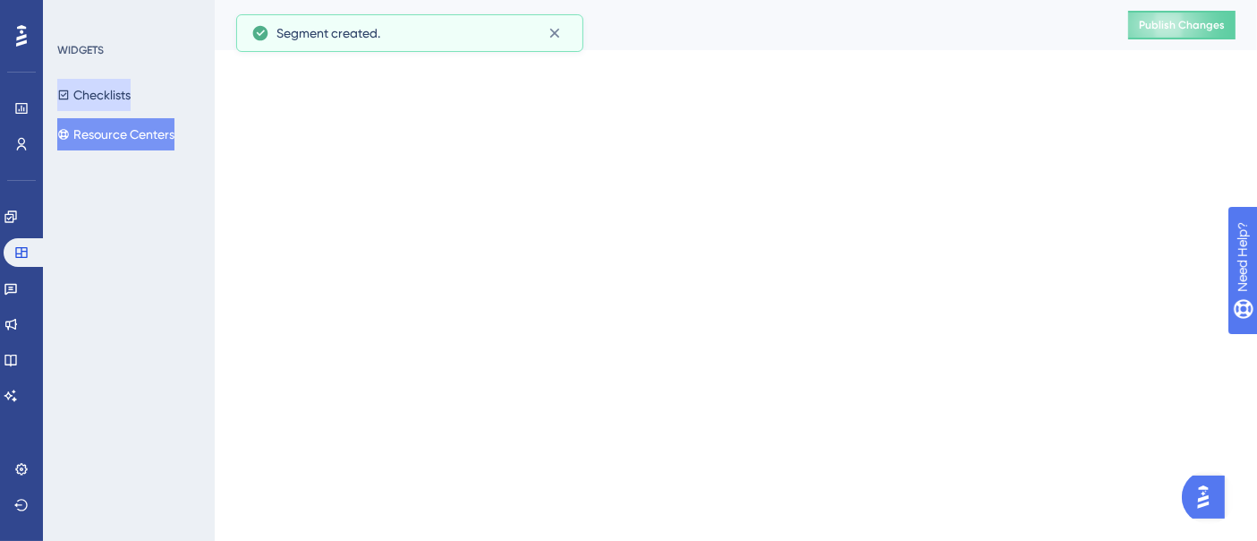
click at [107, 86] on button "Checklists" at bounding box center [93, 95] width 73 height 32
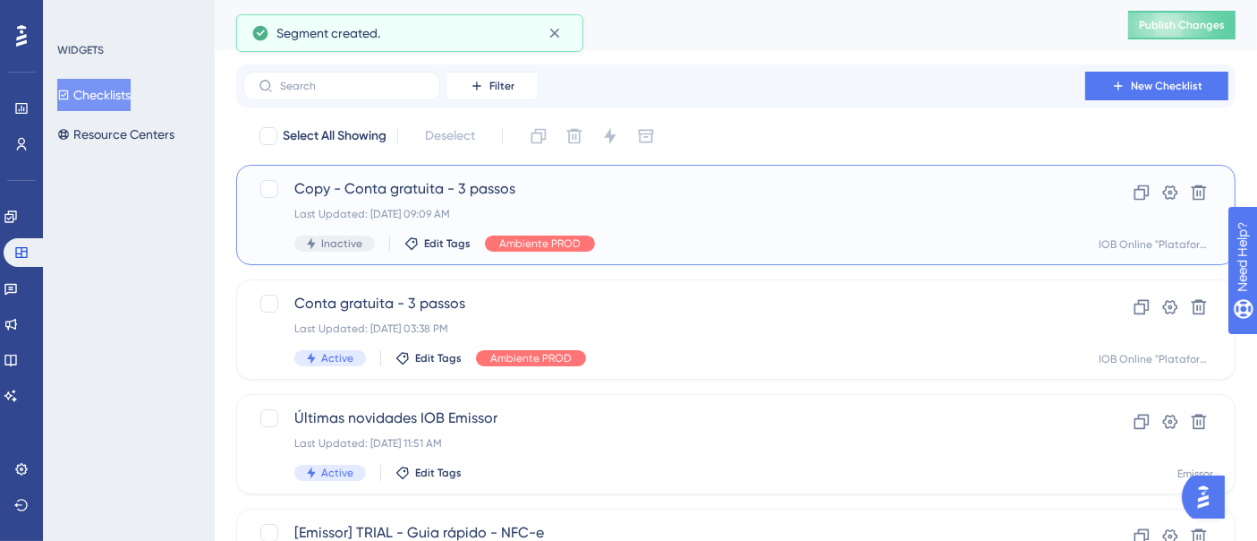
click at [760, 206] on div "Copy - Conta gratuita - 3 passos Last Updated: 12 de ago. de 2025 09:09 AM Inac…" at bounding box center [664, 214] width 740 height 73
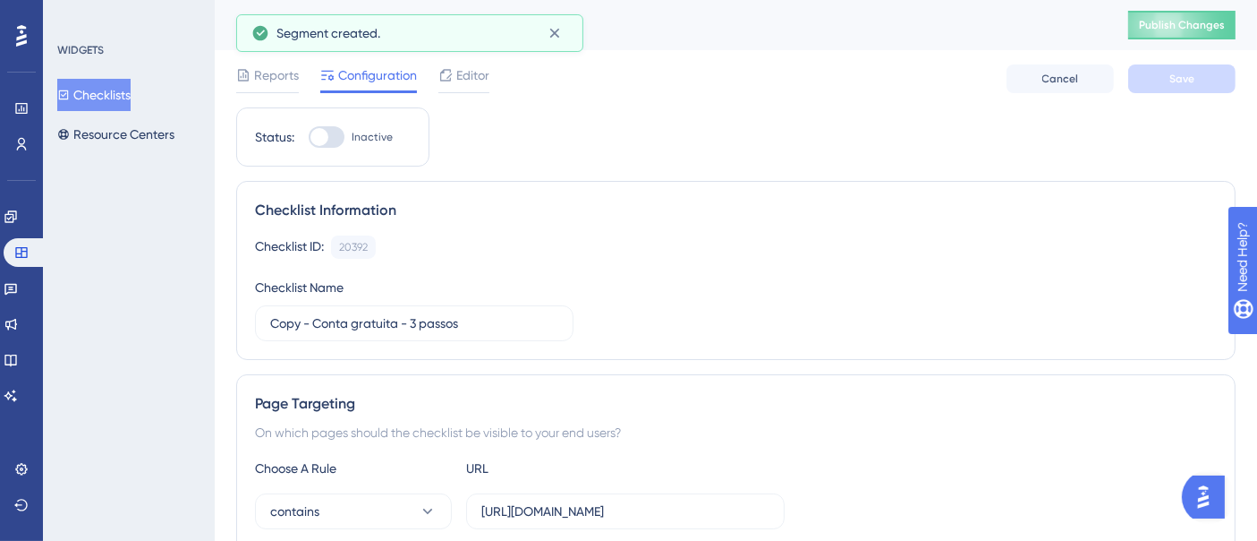
click at [333, 143] on div at bounding box center [327, 136] width 36 height 21
click at [309, 138] on input "Inactive" at bounding box center [308, 137] width 1 height 1
checkbox input "true"
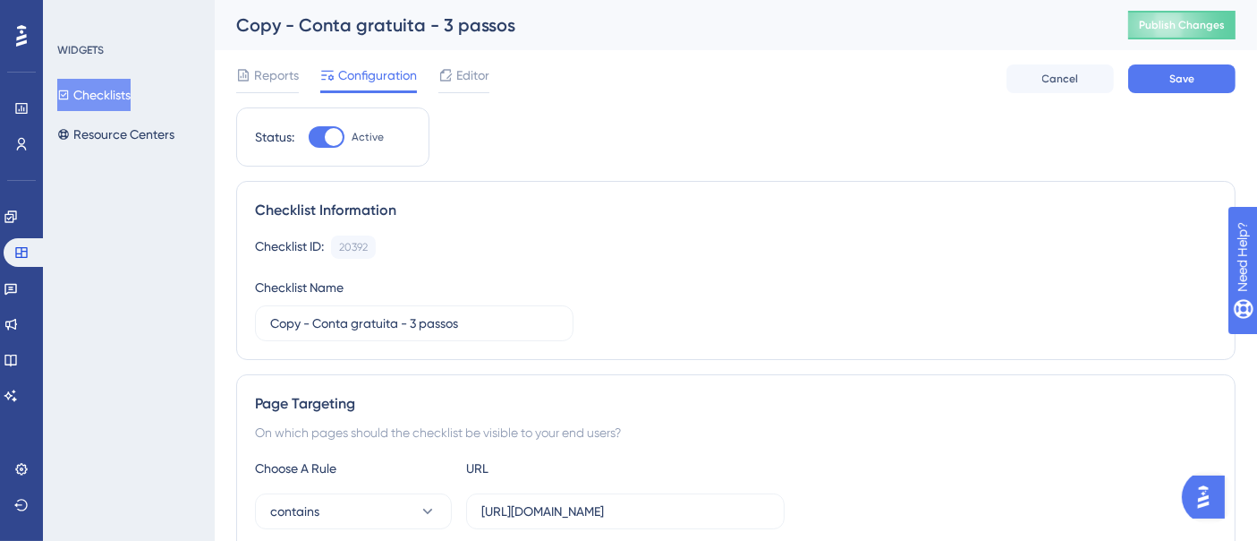
scroll to position [497, 0]
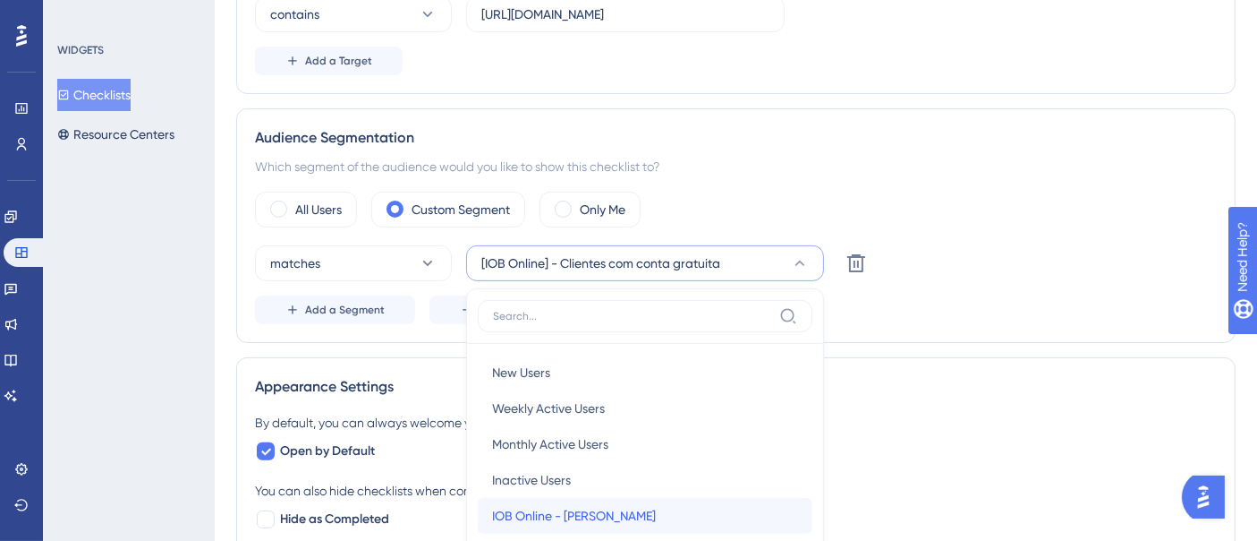
click at [616, 520] on span "IOB Online - Conta Wagner" at bounding box center [574, 515] width 164 height 21
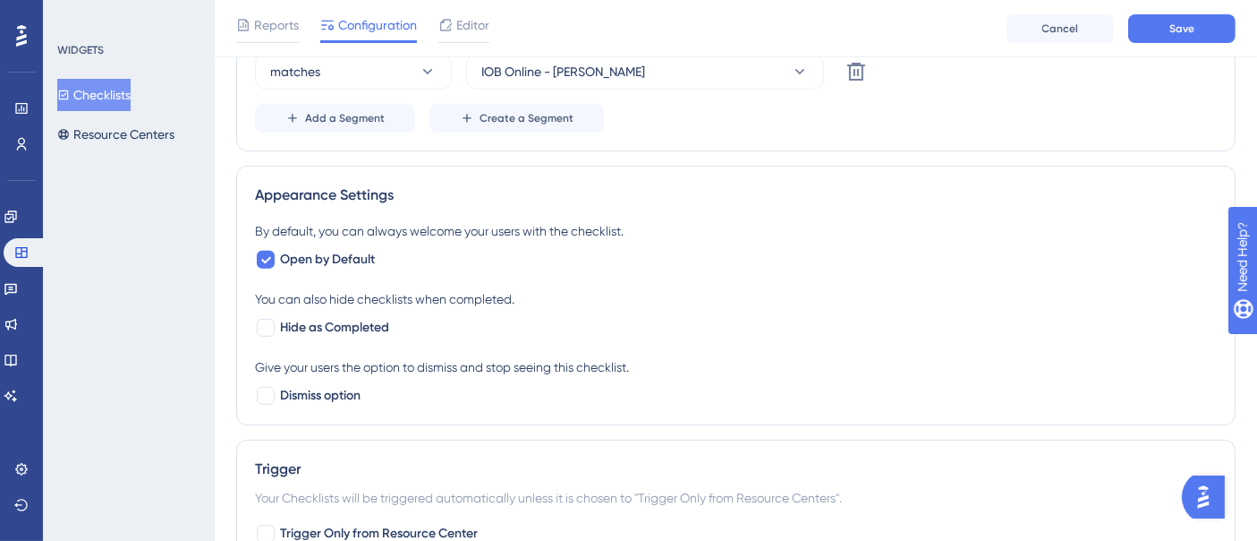
scroll to position [698, 0]
click at [1173, 28] on span "Save" at bounding box center [1182, 28] width 25 height 14
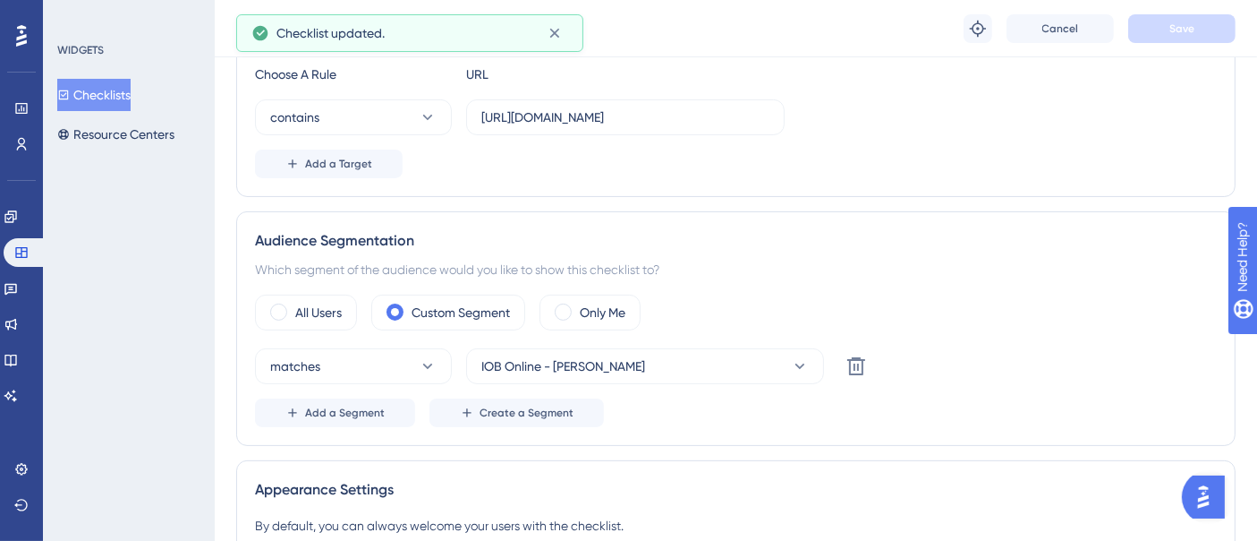
scroll to position [0, 0]
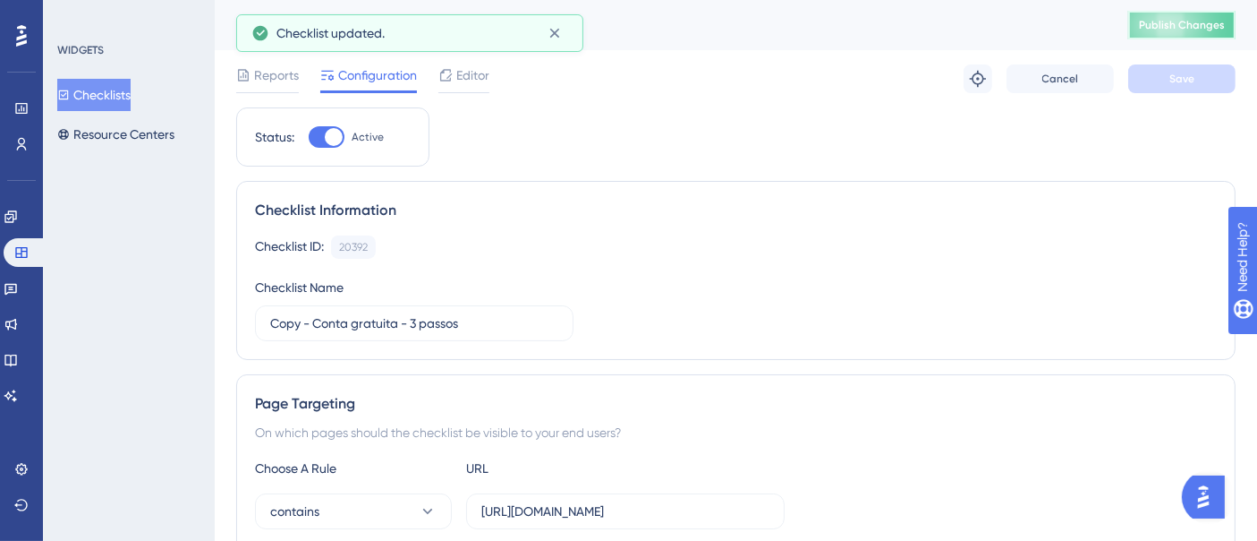
click at [1206, 24] on span "Publish Changes" at bounding box center [1182, 25] width 86 height 14
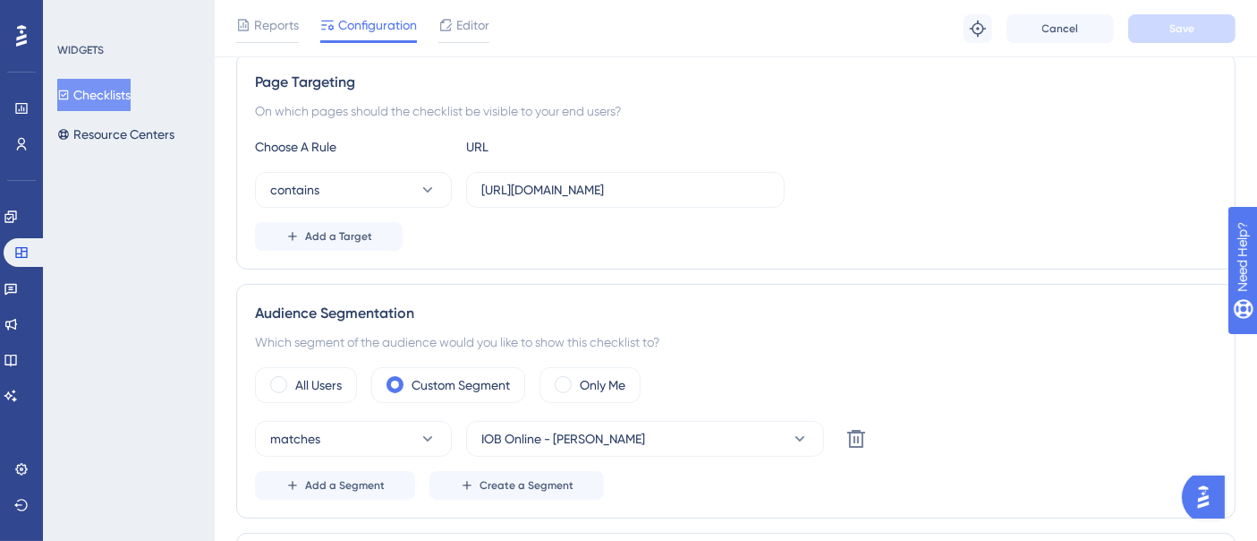
scroll to position [298, 0]
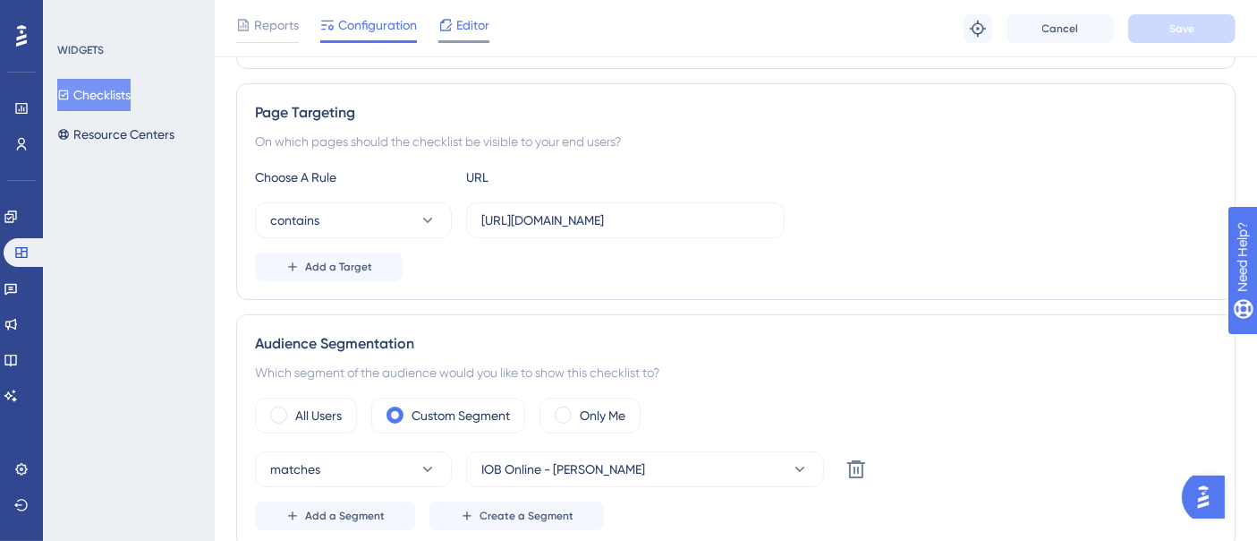
click at [450, 24] on icon at bounding box center [446, 25] width 12 height 12
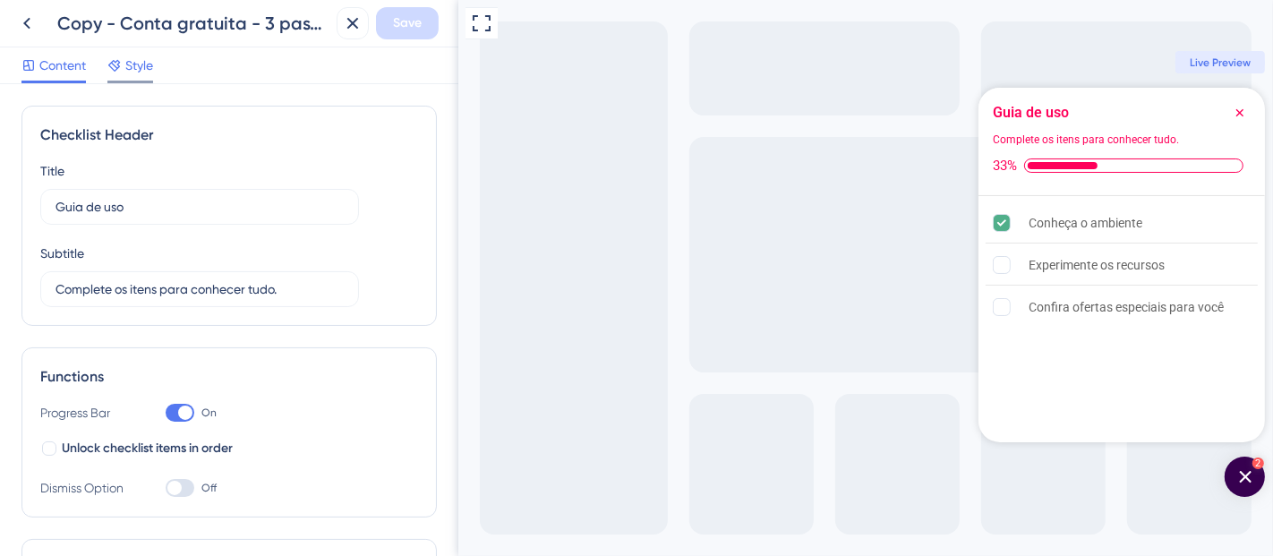
click at [145, 72] on span "Style" at bounding box center [139, 65] width 28 height 21
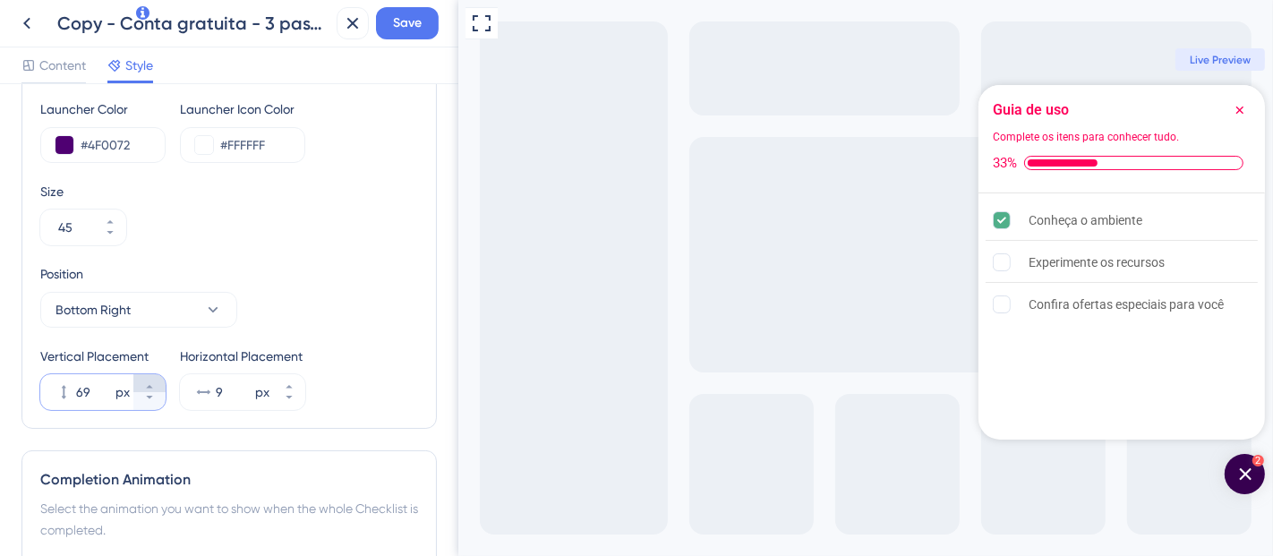
click at [144, 383] on icon at bounding box center [149, 386] width 11 height 11
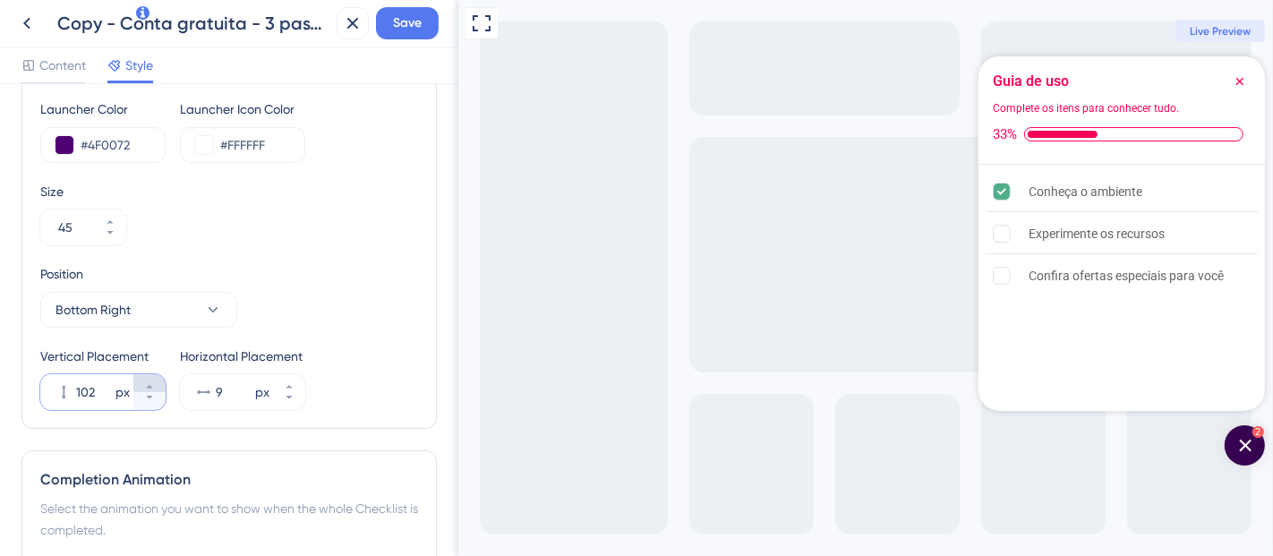
click at [144, 383] on icon at bounding box center [149, 386] width 11 height 11
type input "103"
click at [386, 31] on button "Save" at bounding box center [407, 23] width 63 height 32
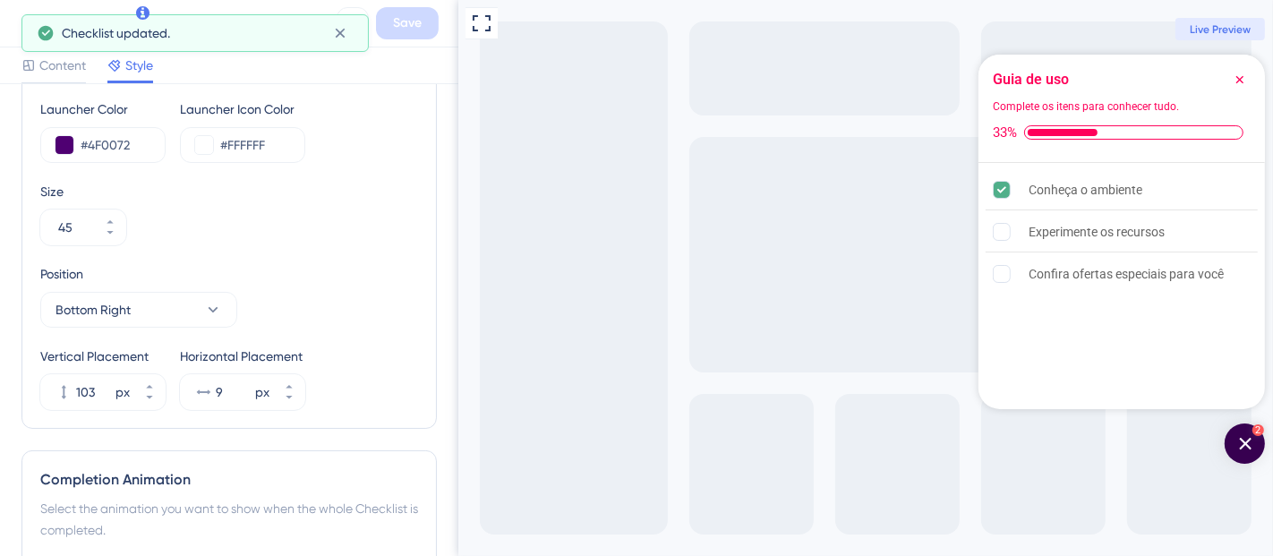
drag, startPoint x: 403, startPoint y: 80, endPoint x: 378, endPoint y: 57, distance: 33.6
click at [402, 78] on div "Content Style" at bounding box center [229, 65] width 458 height 37
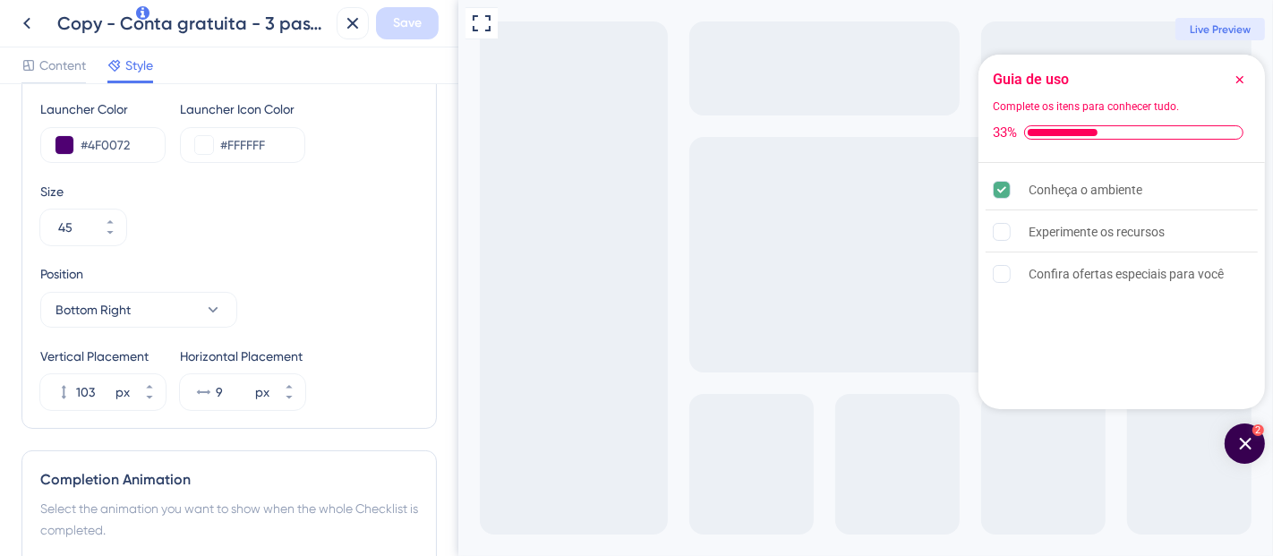
click at [332, 36] on div "Copy - Conta gratuita - 3 passos Save" at bounding box center [229, 23] width 458 height 47
click at [346, 27] on icon at bounding box center [352, 23] width 21 height 21
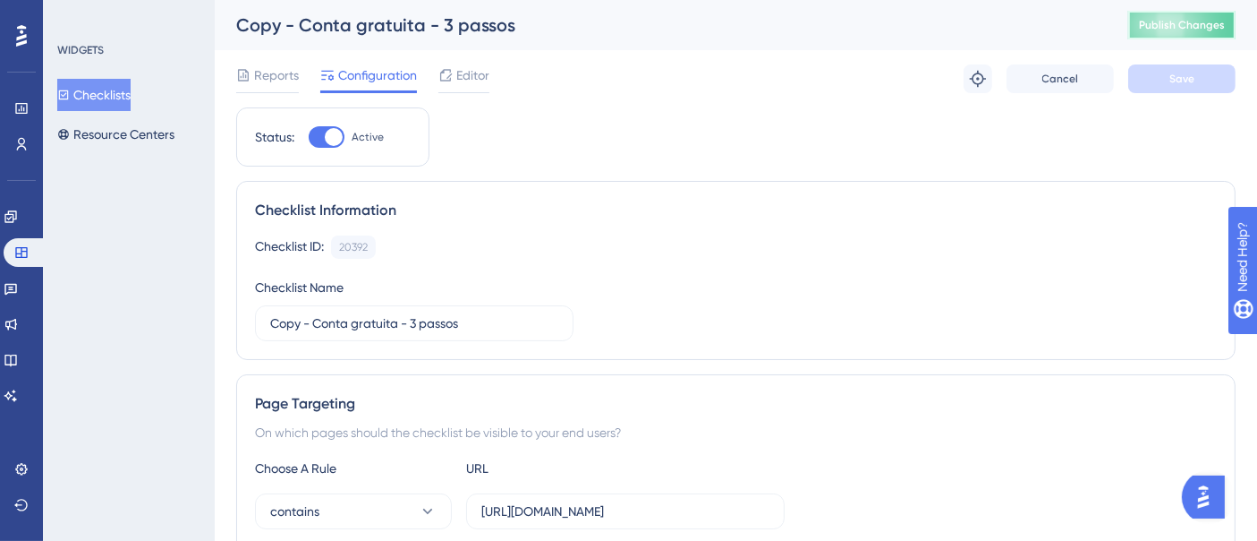
click at [1189, 18] on span "Publish Changes" at bounding box center [1182, 25] width 86 height 14
